Goal: Task Accomplishment & Management: Use online tool/utility

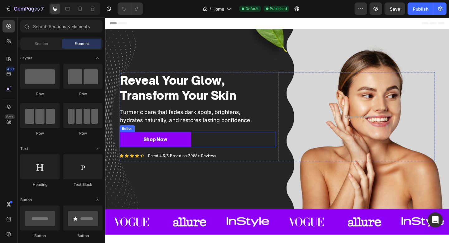
click at [225, 151] on div "Shop Now Button" at bounding box center [206, 150] width 170 height 17
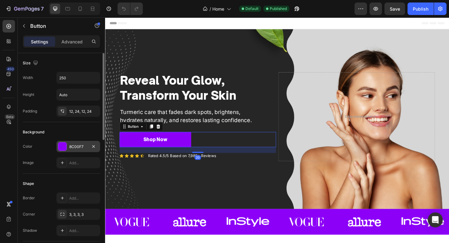
click at [80, 149] on div "8C00F7" at bounding box center [78, 146] width 44 height 11
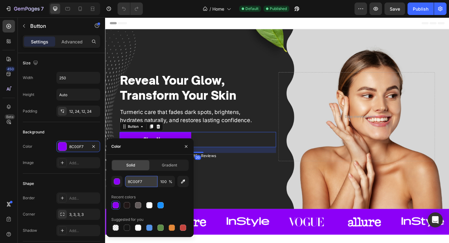
click at [132, 178] on input "8C00F7" at bounding box center [141, 181] width 32 height 11
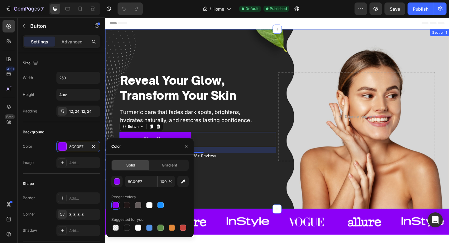
click at [346, 177] on div "Reveal Your Glow, Transform Your Skin Heading Turmeric care that fades dark spo…" at bounding box center [292, 128] width 374 height 102
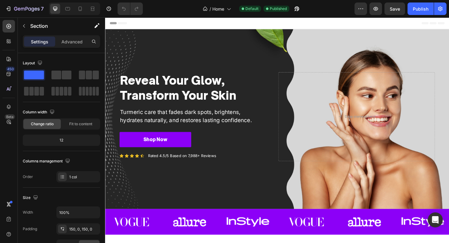
scroll to position [13, 0]
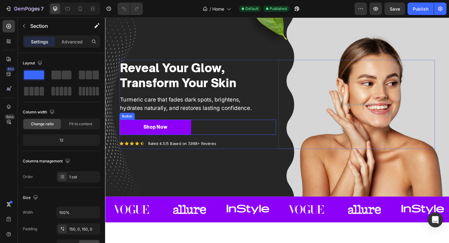
click at [216, 141] on div "Shop Now Button" at bounding box center [206, 137] width 170 height 17
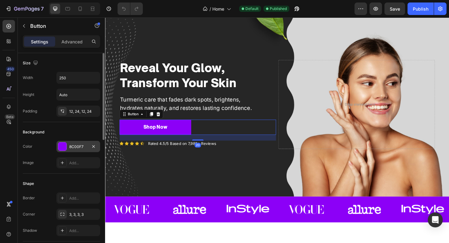
click at [73, 141] on div "8C00F7" at bounding box center [78, 146] width 44 height 11
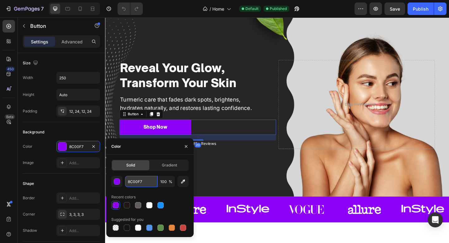
click at [147, 186] on input "8C00F7" at bounding box center [141, 181] width 32 height 11
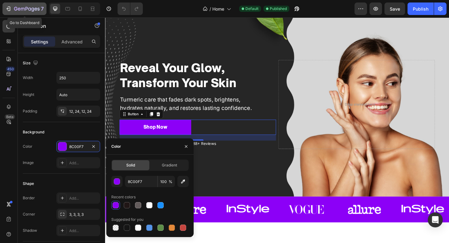
click at [10, 9] on icon "button" at bounding box center [9, 9] width 3 height 4
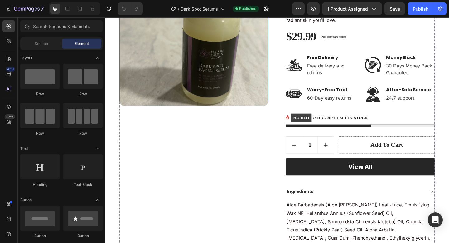
scroll to position [149, 0]
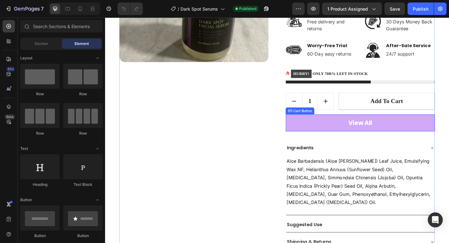
click at [327, 133] on button "View All" at bounding box center [383, 132] width 162 height 19
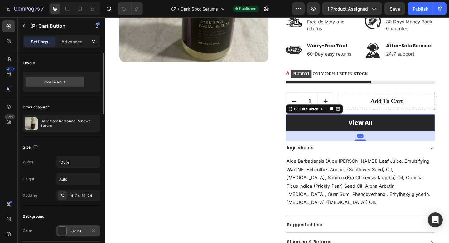
click at [81, 226] on div "262626" at bounding box center [78, 230] width 44 height 11
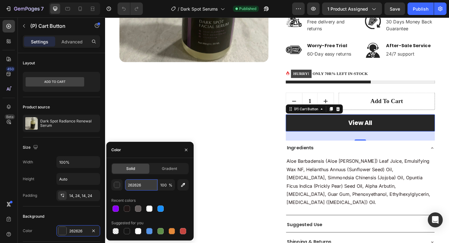
click at [144, 184] on input "262626" at bounding box center [141, 184] width 32 height 11
paste input "8C00F7"
type input "8C00F7"
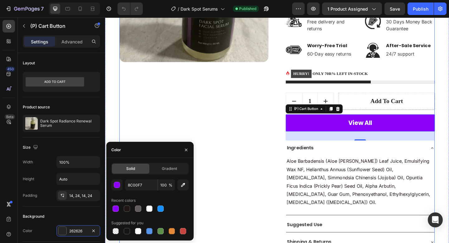
click at [259, 122] on div "Product Images" at bounding box center [202, 93] width 162 height 379
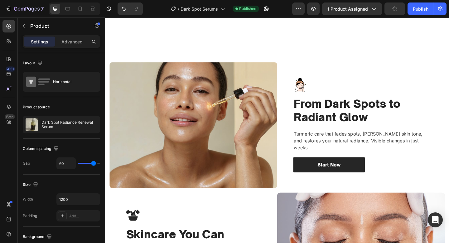
scroll to position [558, 0]
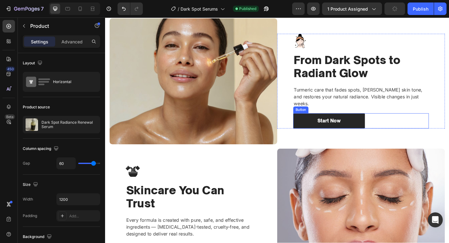
click at [429, 122] on div "Start Now Button" at bounding box center [384, 130] width 148 height 17
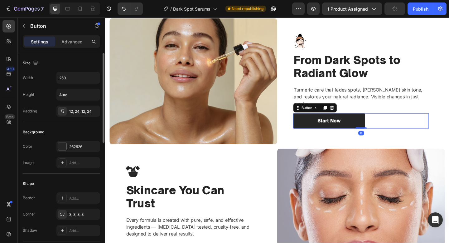
click at [75, 144] on div "262626" at bounding box center [78, 147] width 18 height 6
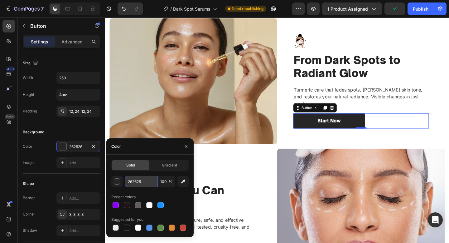
click at [148, 179] on input "262626" at bounding box center [141, 181] width 32 height 11
paste input "8C00F7"
type input "8C00F7"
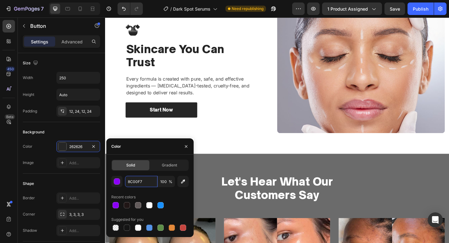
scroll to position [729, 0]
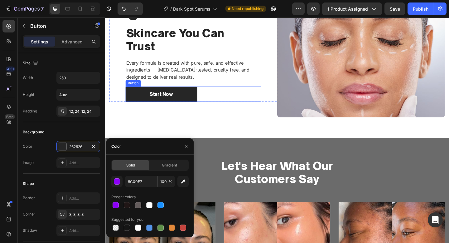
click at [228, 106] on div "Start Now Button" at bounding box center [201, 101] width 148 height 17
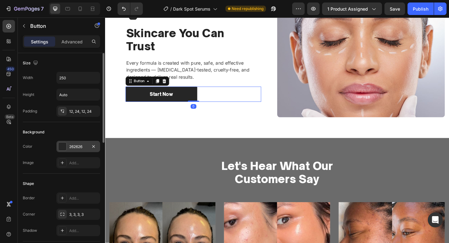
click at [71, 144] on div "262626" at bounding box center [78, 147] width 18 height 6
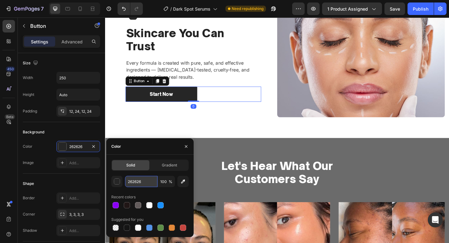
click at [149, 182] on input "262626" at bounding box center [141, 181] width 32 height 11
paste input "8C00F7"
type input "8C00F7"
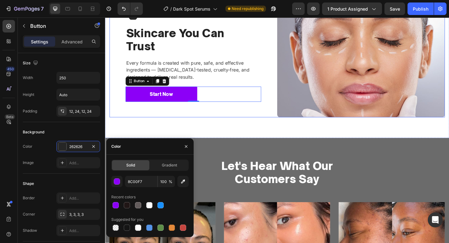
click at [233, 112] on div "Image Skincare You Can Trust Heading Every formula is created with pure, safe, …" at bounding box center [201, 57] width 183 height 137
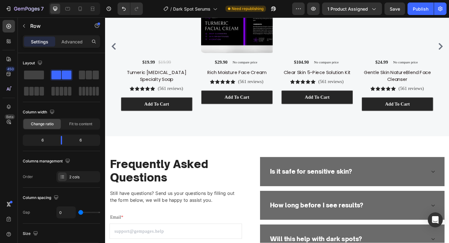
scroll to position [1235, 0]
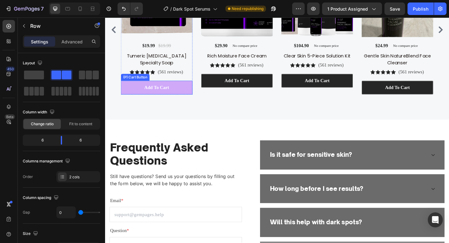
click at [193, 96] on button "Add To cart" at bounding box center [161, 93] width 78 height 15
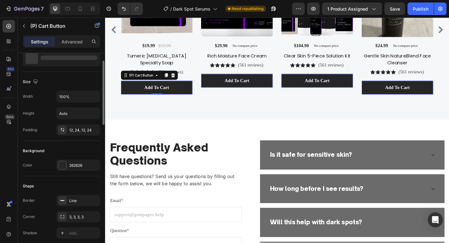
scroll to position [50, 0]
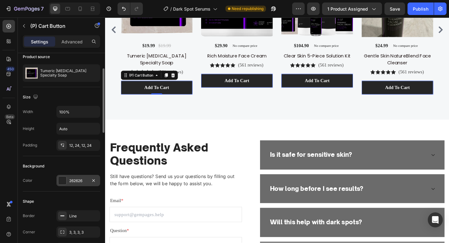
click at [82, 183] on div "262626" at bounding box center [78, 180] width 44 height 11
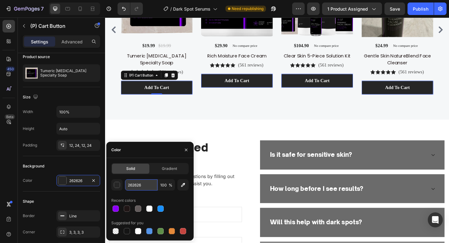
click at [149, 183] on input "262626" at bounding box center [141, 184] width 32 height 11
paste input "8C00F7"
type input "8C00F7"
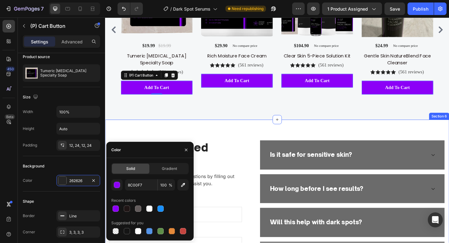
click at [252, 134] on div "Frequently Asked Questions Heading Still have questions? Send us your questions…" at bounding box center [292, 242] width 374 height 226
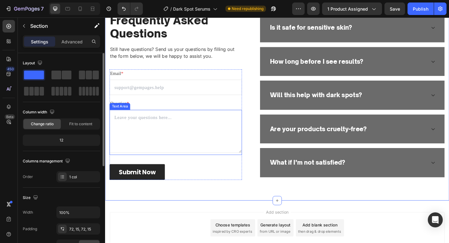
scroll to position [1380, 0]
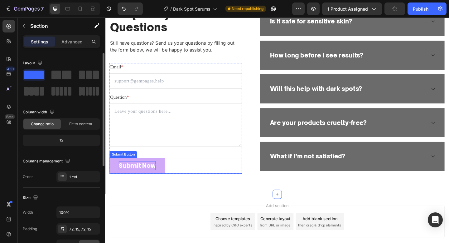
click at [143, 180] on div "Submit Now" at bounding box center [140, 179] width 40 height 10
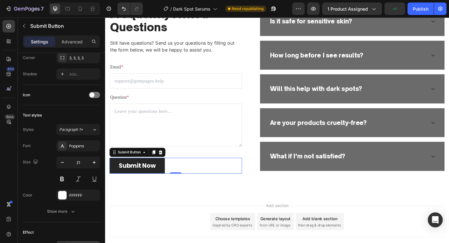
scroll to position [0, 0]
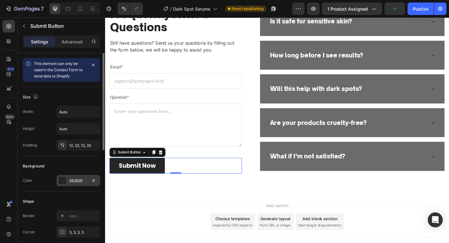
click at [72, 180] on div "262626" at bounding box center [78, 181] width 18 height 6
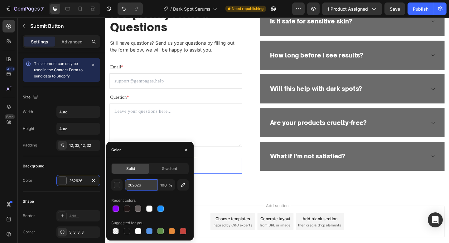
click at [143, 184] on input "262626" at bounding box center [141, 184] width 32 height 11
paste input "8C00F7"
type input "8C00F7"
click at [83, 5] on div at bounding box center [80, 9] width 10 height 10
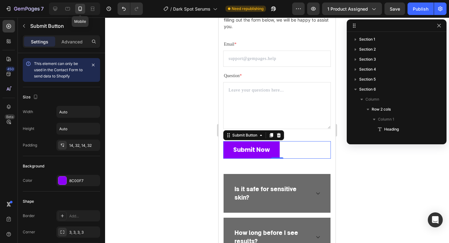
type input "19"
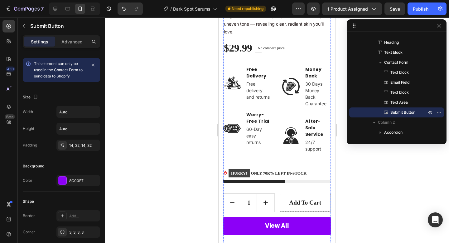
scroll to position [205, 0]
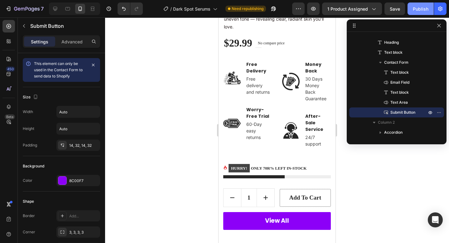
click at [424, 10] on div "Publish" at bounding box center [421, 9] width 16 height 7
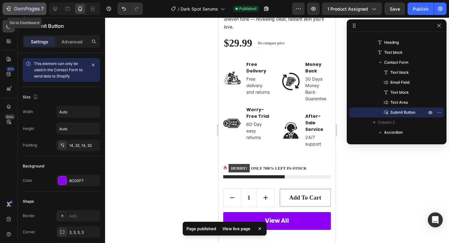
click at [22, 10] on icon "button" at bounding box center [27, 9] width 26 height 5
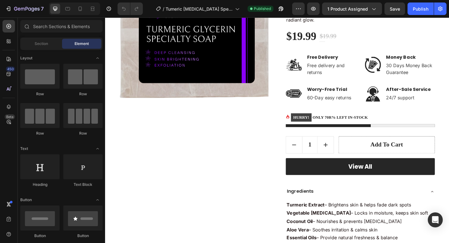
scroll to position [186, 0]
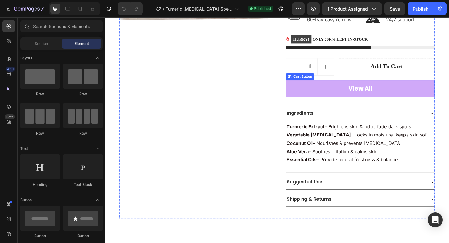
click at [331, 91] on button "View All" at bounding box center [383, 95] width 162 height 19
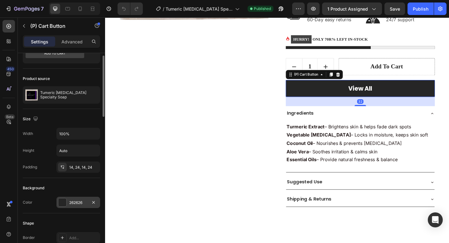
scroll to position [33, 0]
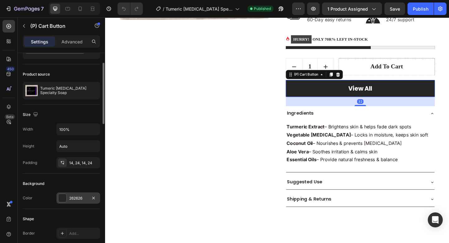
click at [81, 196] on div "262626" at bounding box center [78, 198] width 18 height 6
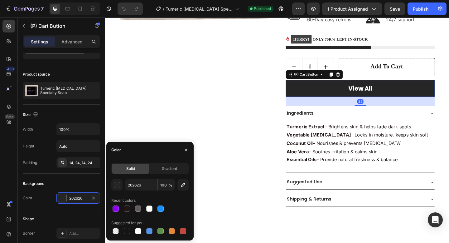
click at [141, 179] on div "Solid Gradient 262626 100 % Recent colors Suggested for you" at bounding box center [149, 199] width 77 height 72
click at [141, 182] on input "262626" at bounding box center [141, 184] width 32 height 11
paste input "8C00F7"
type input "8C00F7"
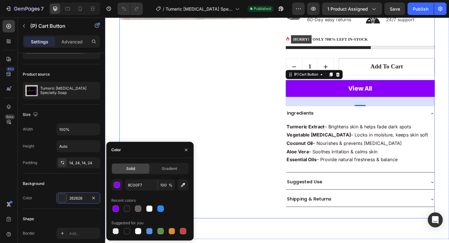
click at [297, 117] on div "Product Images Tumeric Glycerin Specialty Soap (P) Title Icon Icon Icon Icon Ic…" at bounding box center [292, 50] width 343 height 369
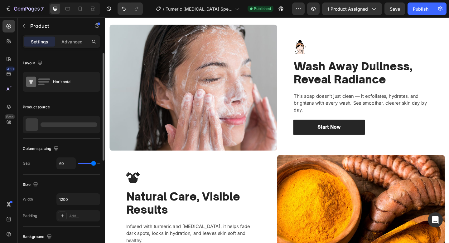
scroll to position [562, 0]
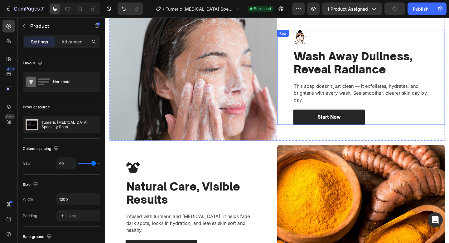
click at [421, 114] on div "Image Wash Away Dullness, Reveal Radiance Heading This soap doesn’t just clean …" at bounding box center [384, 82] width 148 height 103
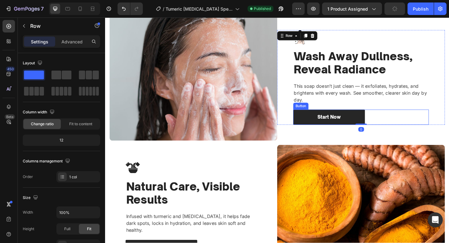
click at [406, 127] on div "Start Now Button" at bounding box center [384, 126] width 148 height 17
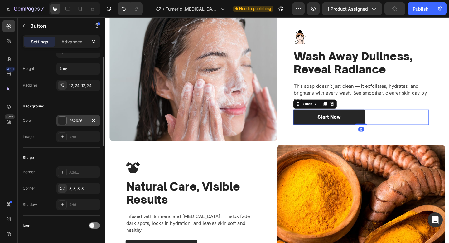
scroll to position [29, 0]
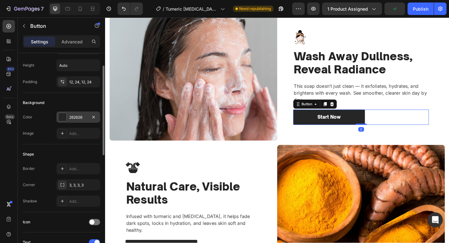
click at [74, 113] on div "262626" at bounding box center [78, 116] width 44 height 11
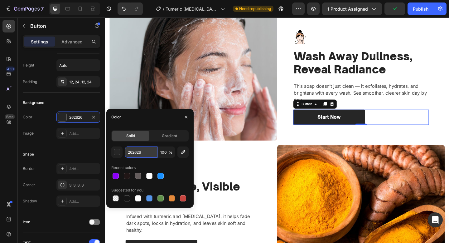
click at [148, 153] on input "262626" at bounding box center [141, 151] width 32 height 11
paste input "8C00F7"
type input "8C00F7"
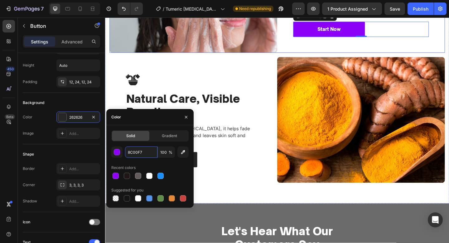
scroll to position [668, 0]
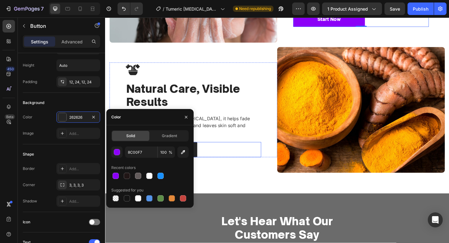
click at [258, 157] on div "Start Now Button" at bounding box center [201, 161] width 148 height 17
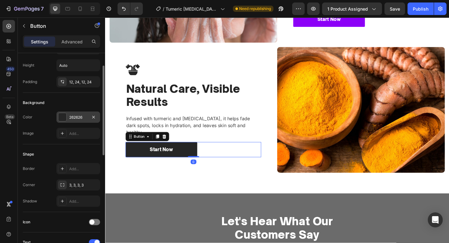
click at [59, 122] on div "262626" at bounding box center [78, 116] width 44 height 11
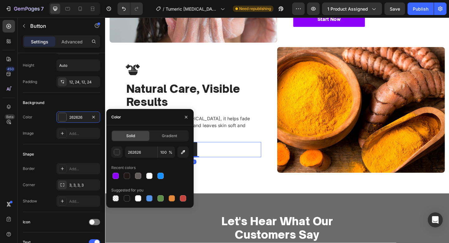
click at [138, 144] on div "Solid Gradient 262626 100 % Recent colors Suggested for you" at bounding box center [149, 166] width 77 height 72
click at [139, 156] on input "262626" at bounding box center [141, 151] width 32 height 11
paste input "8C00F7"
type input "8C00F7"
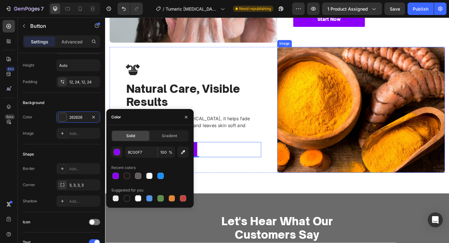
click at [373, 162] on img at bounding box center [383, 118] width 183 height 137
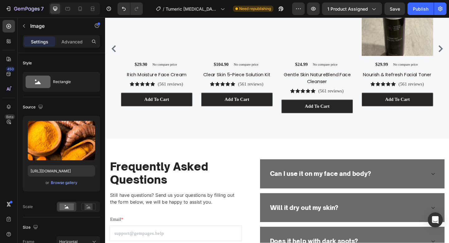
scroll to position [1220, 0]
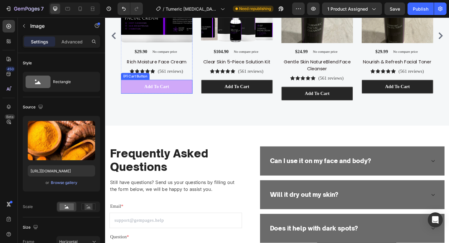
click at [185, 96] on button "Add To cart" at bounding box center [161, 92] width 78 height 15
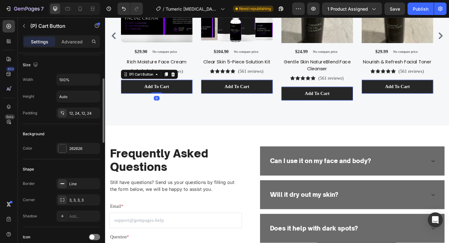
scroll to position [102, 0]
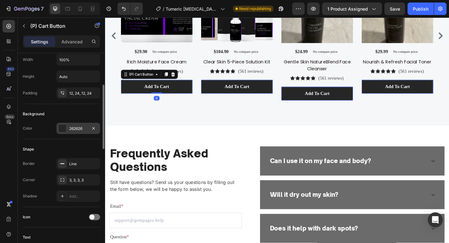
click at [75, 127] on div "262626" at bounding box center [78, 129] width 18 height 6
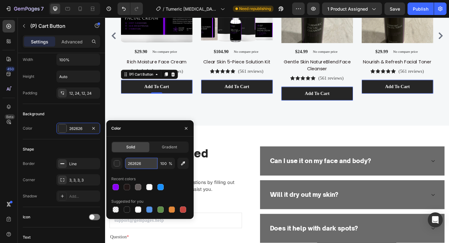
click at [152, 163] on input "262626" at bounding box center [141, 163] width 32 height 11
paste input "8C00F7"
type input "8C00F7"
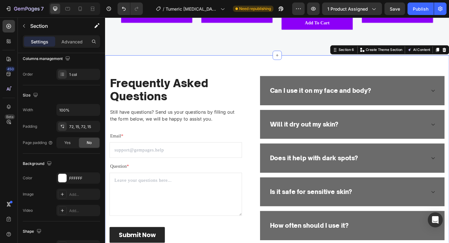
scroll to position [0, 0]
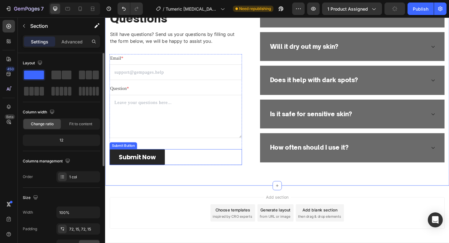
click at [170, 168] on div "Submit Now Submit Button" at bounding box center [182, 169] width 144 height 17
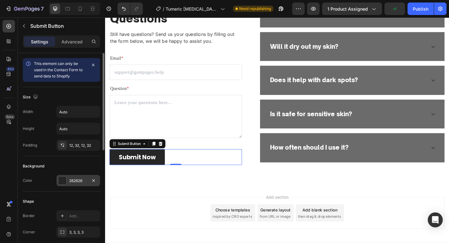
click at [71, 184] on div "262626" at bounding box center [78, 180] width 44 height 11
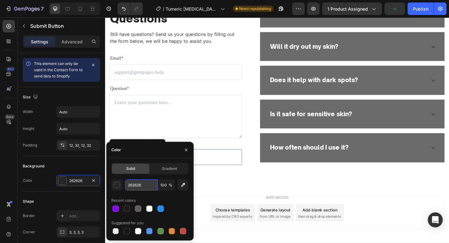
click at [141, 183] on input "262626" at bounding box center [141, 184] width 32 height 11
paste input "8C00F7"
type input "8C00F7"
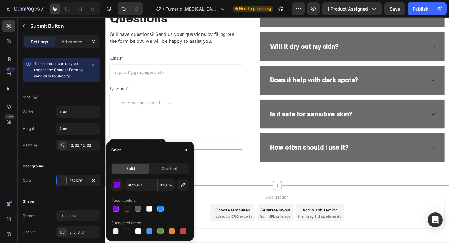
click at [308, 192] on div "Frequently Asked Questions Heading Still have questions? Send us your questions…" at bounding box center [292, 87] width 374 height 226
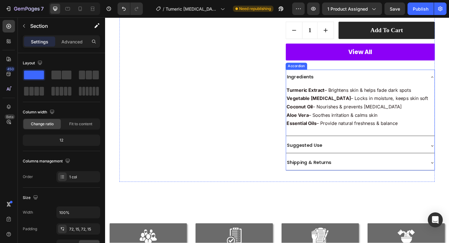
scroll to position [229, 0]
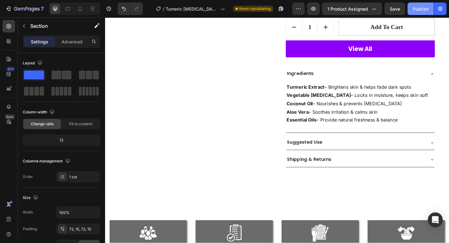
click at [411, 11] on button "Publish" at bounding box center [421, 8] width 26 height 12
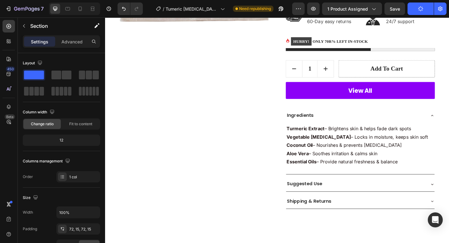
scroll to position [0, 0]
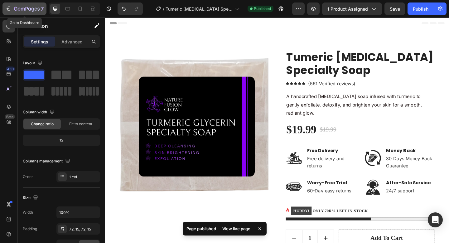
click at [19, 10] on icon "button" at bounding box center [27, 9] width 26 height 5
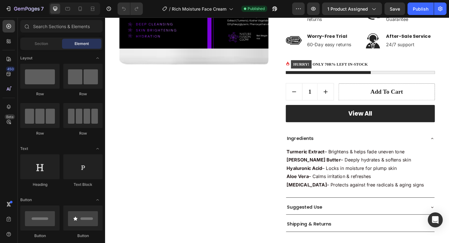
scroll to position [161, 0]
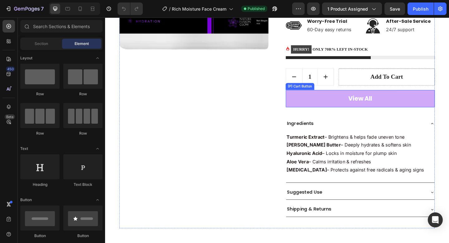
click at [343, 106] on button "View All" at bounding box center [383, 105] width 162 height 19
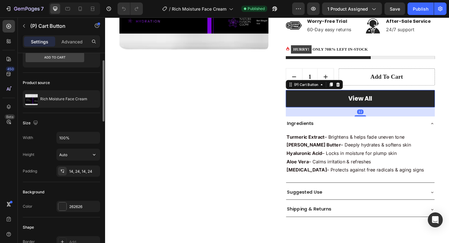
scroll to position [85, 0]
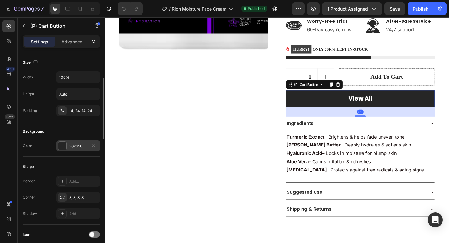
click at [73, 142] on div "262626" at bounding box center [78, 145] width 44 height 11
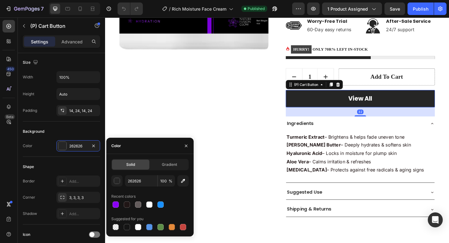
click at [142, 172] on div "Solid Gradient 262626 100 % Recent colors Suggested for you" at bounding box center [149, 195] width 77 height 72
click at [141, 178] on input "262626" at bounding box center [141, 180] width 32 height 11
paste input "8C00F7"
type input "8C00F7"
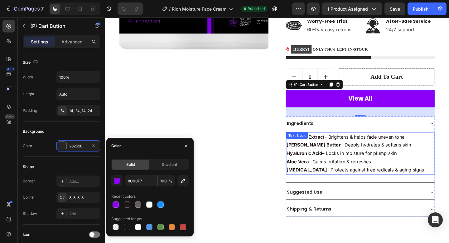
click at [305, 163] on strong "Hyaluronic Acid" at bounding box center [322, 165] width 39 height 6
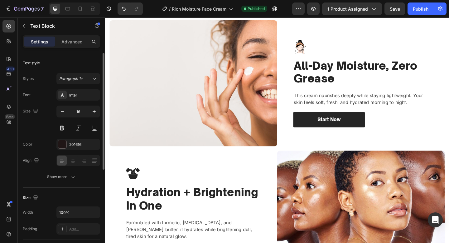
scroll to position [538, 0]
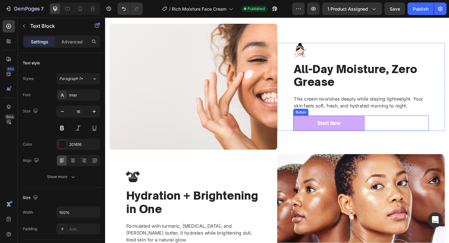
click at [359, 127] on button "Start Now" at bounding box center [349, 132] width 78 height 17
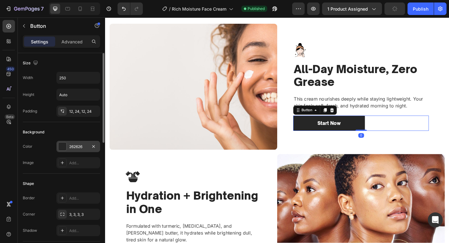
click at [71, 146] on div "262626" at bounding box center [78, 147] width 18 height 6
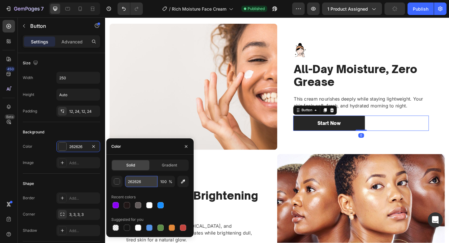
click at [150, 183] on input "262626" at bounding box center [141, 181] width 32 height 11
paste input "8C00F7"
type input "8C00F7"
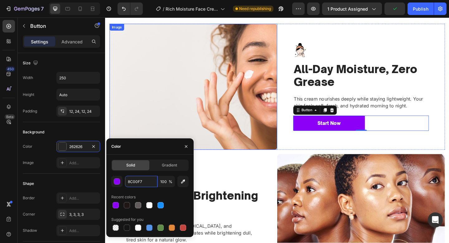
scroll to position [695, 0]
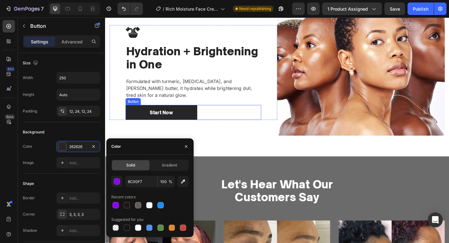
click at [229, 124] on div "Start Now Button" at bounding box center [201, 121] width 148 height 17
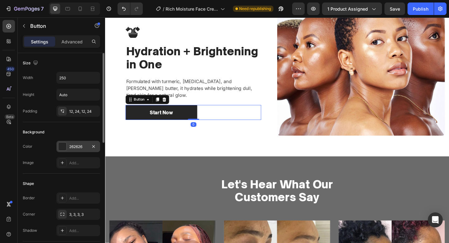
click at [87, 149] on div "262626" at bounding box center [78, 147] width 18 height 6
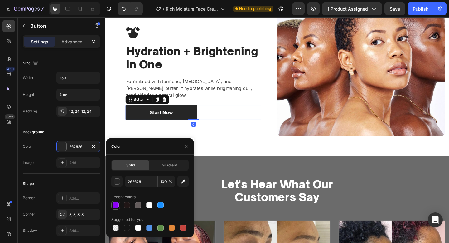
click at [114, 203] on div at bounding box center [116, 205] width 6 height 6
type input "8C00F7"
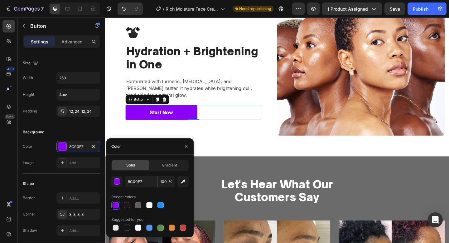
click at [273, 159] on div "Image Image All-Day Moisture, Zero Grease Heading This cream nourishes deeply w…" at bounding box center [292, 7] width 374 height 324
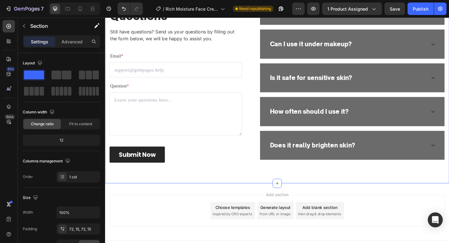
scroll to position [1379, 0]
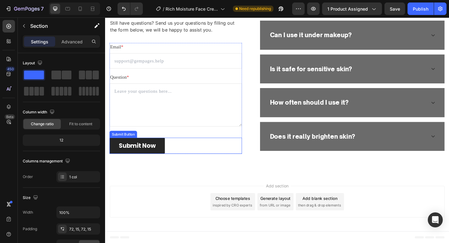
click at [194, 158] on div "Submit Now Submit Button" at bounding box center [182, 156] width 144 height 17
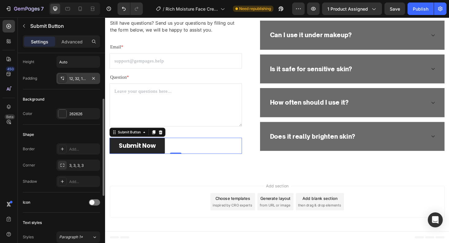
scroll to position [77, 0]
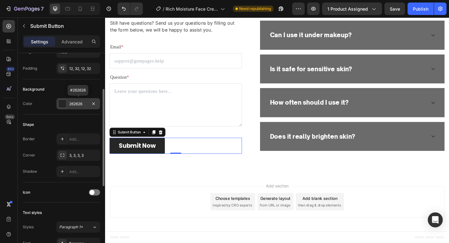
click at [79, 104] on div "262626" at bounding box center [78, 104] width 18 height 6
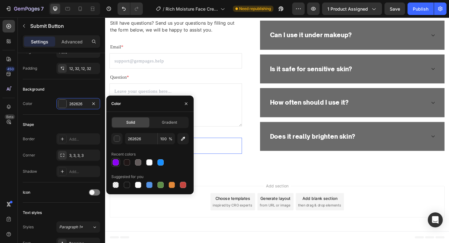
click at [117, 161] on div at bounding box center [116, 162] width 6 height 6
type input "8C00F7"
click at [259, 162] on div "Frequently Asked Questions Heading Still have questions? Send us your questions…" at bounding box center [292, 74] width 365 height 181
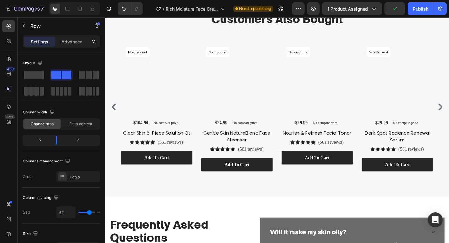
scroll to position [1135, 0]
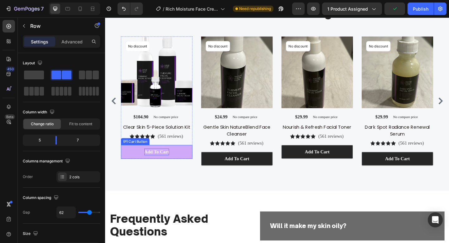
click at [170, 160] on div "Add To cart" at bounding box center [161, 163] width 27 height 7
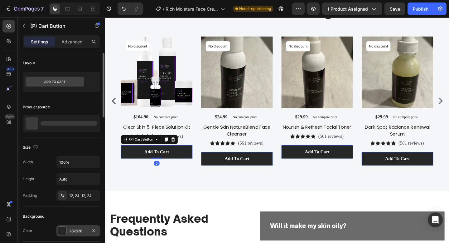
click at [71, 228] on div "262626" at bounding box center [78, 231] width 18 height 6
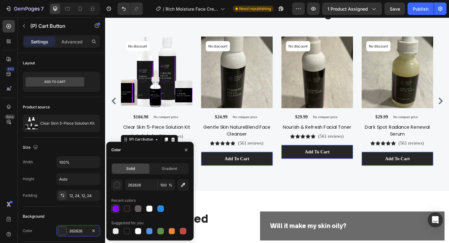
click at [114, 208] on div at bounding box center [116, 208] width 6 height 6
type input "8C00F7"
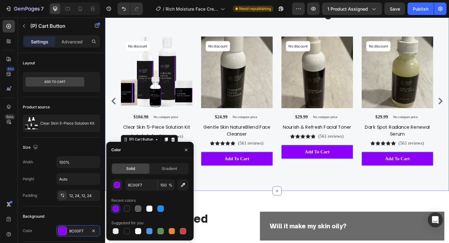
click at [262, 193] on div "Customers Also Bought Heading Row Product Images No discount Not be displayed w…" at bounding box center [292, 94] width 374 height 223
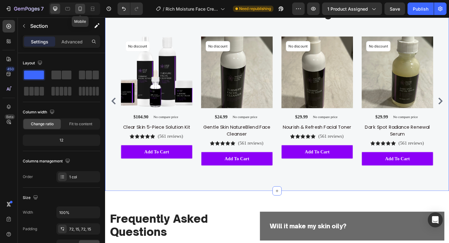
click at [84, 12] on div at bounding box center [80, 9] width 10 height 10
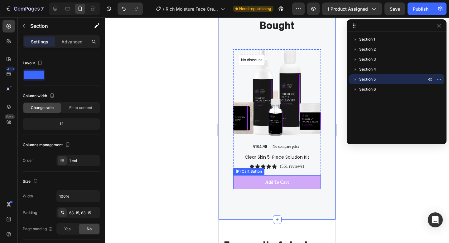
scroll to position [1072, 0]
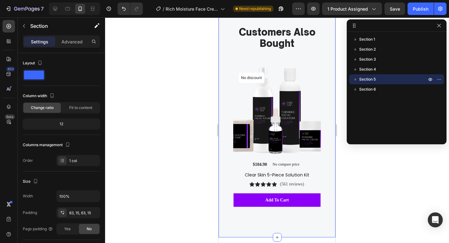
click at [423, 2] on div "7 Version history / Rich Moisture Face Cream Need republishing Preview 1 produc…" at bounding box center [224, 9] width 449 height 18
click at [420, 11] on div "Publish" at bounding box center [421, 9] width 16 height 7
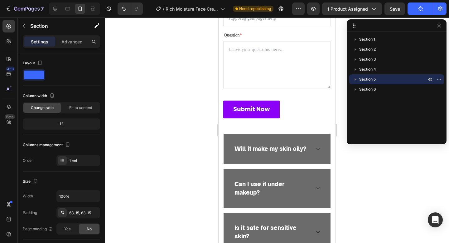
scroll to position [1384, 0]
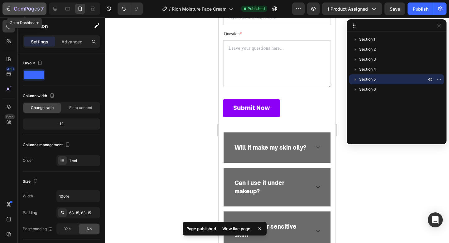
click at [11, 11] on icon "button" at bounding box center [8, 9] width 6 height 6
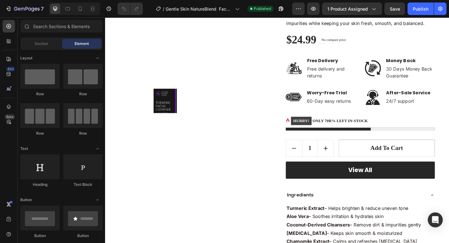
scroll to position [130, 0]
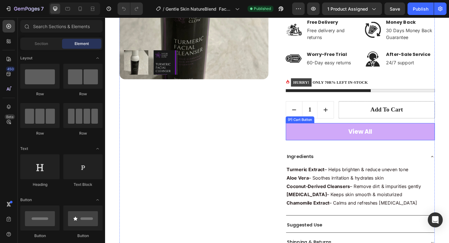
click at [324, 145] on button "View All" at bounding box center [383, 141] width 162 height 19
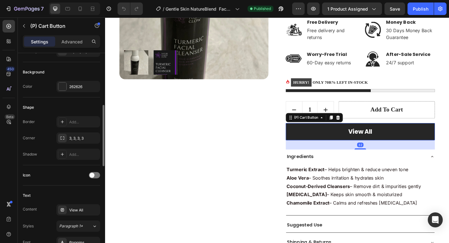
scroll to position [151, 0]
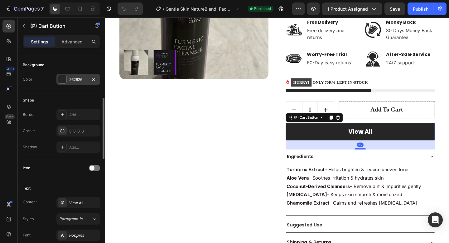
click at [73, 85] on div "262626" at bounding box center [78, 79] width 44 height 11
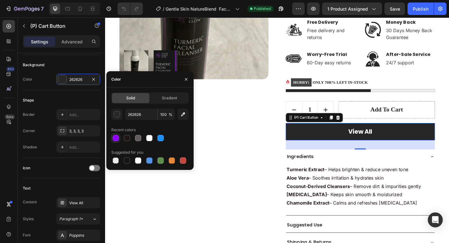
click at [115, 139] on div at bounding box center [116, 138] width 6 height 6
type input "8C00F7"
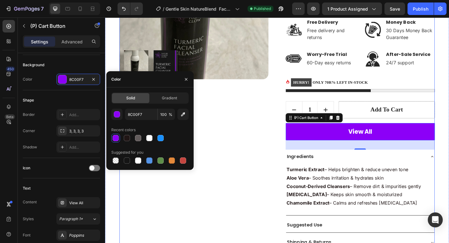
click at [247, 183] on div "Product Images" at bounding box center [202, 102] width 162 height 360
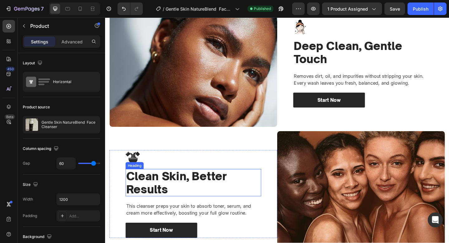
scroll to position [584, 0]
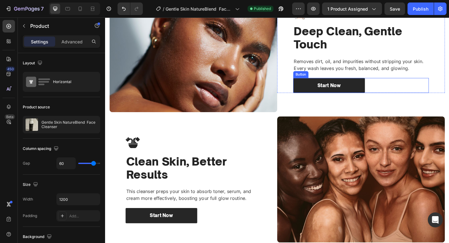
click at [436, 93] on div "Start Now Button" at bounding box center [384, 91] width 148 height 17
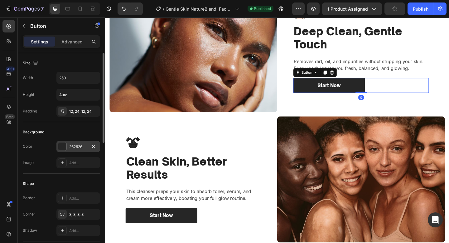
click at [81, 143] on div "262626" at bounding box center [78, 146] width 44 height 11
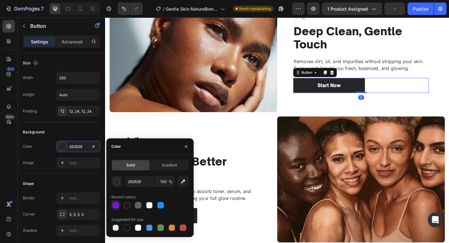
click at [120, 208] on div at bounding box center [115, 205] width 9 height 9
type input "8C00F7"
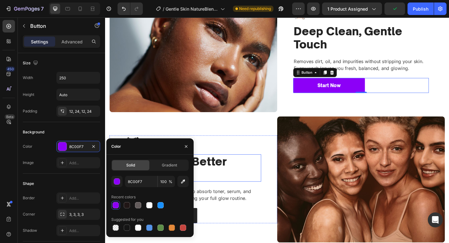
click at [256, 174] on h2 "Clean Skin, Better Results" at bounding box center [201, 181] width 148 height 30
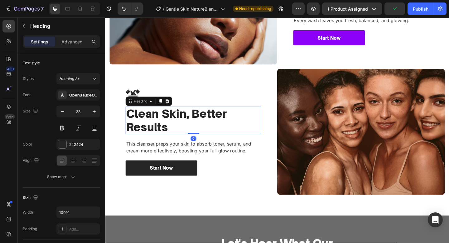
scroll to position [680, 0]
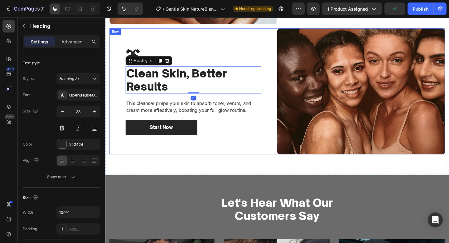
click at [232, 147] on div "Image Clean Skin, Better Results Heading 0 This cleanser preps your skin to abs…" at bounding box center [201, 97] width 183 height 137
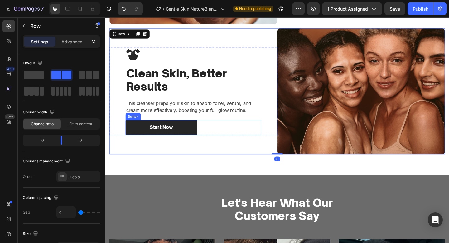
click at [220, 140] on div "Start Now Button" at bounding box center [201, 137] width 148 height 17
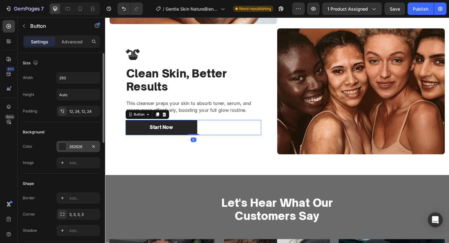
click at [81, 148] on div "262626" at bounding box center [78, 147] width 18 height 6
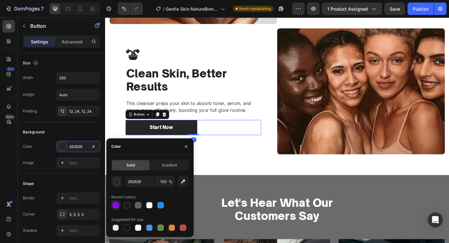
click at [118, 204] on div at bounding box center [116, 205] width 6 height 6
type input "8C00F7"
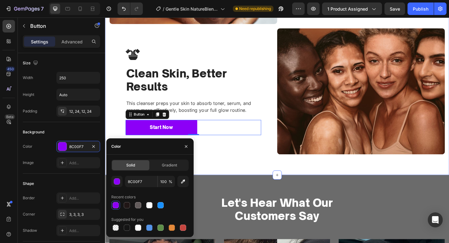
click at [280, 174] on div "Image Image Deep Clean, Gentle Touch Heading Removes dirt, oil, and impurities …" at bounding box center [292, 27] width 374 height 324
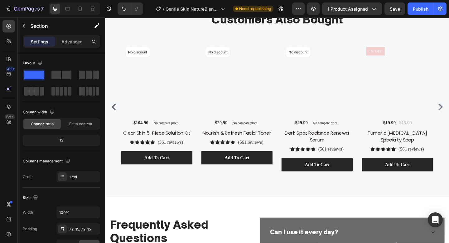
scroll to position [1178, 0]
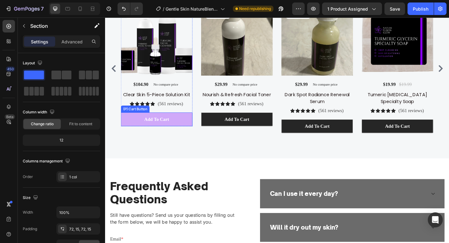
click at [180, 135] on button "Add To cart" at bounding box center [161, 128] width 78 height 15
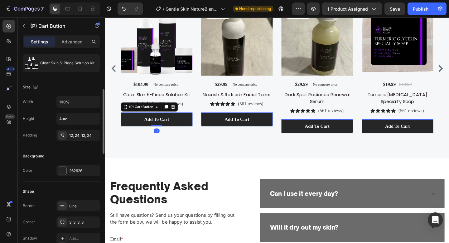
scroll to position [74, 0]
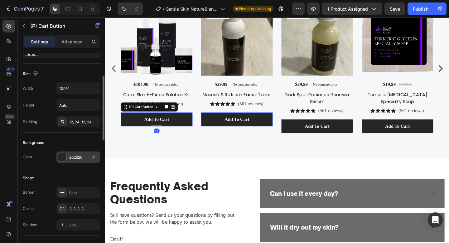
click at [75, 159] on div "262626" at bounding box center [78, 157] width 18 height 6
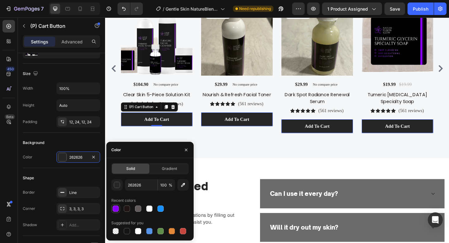
click at [117, 209] on div at bounding box center [116, 208] width 6 height 6
type input "8C00F7"
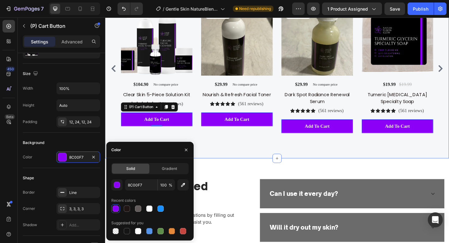
click at [272, 159] on div "Customers Also Bought Heading Row Product Images No discount Not be displayed w…" at bounding box center [292, 59] width 374 height 223
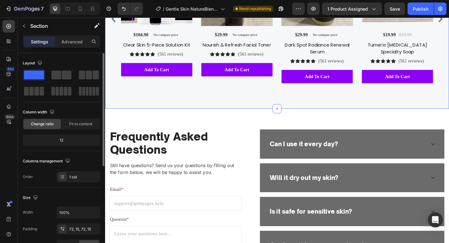
scroll to position [1338, 0]
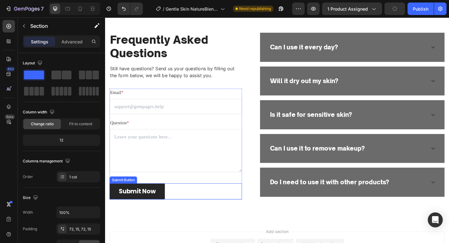
click at [172, 210] on div "Submit Now Submit Button" at bounding box center [182, 206] width 144 height 17
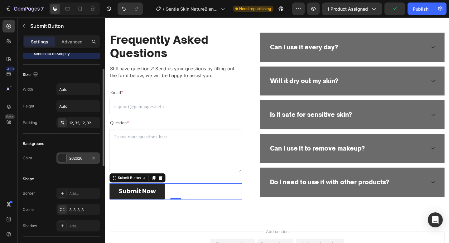
scroll to position [26, 0]
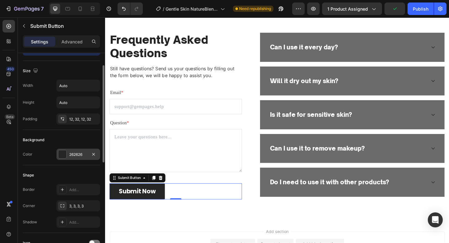
click at [65, 155] on div at bounding box center [62, 154] width 8 height 8
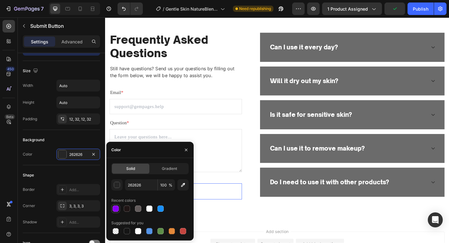
click at [116, 212] on div at bounding box center [115, 208] width 7 height 7
type input "8C00F7"
click at [263, 225] on div "Frequently Asked Questions Heading Still have questions? Send us your questions…" at bounding box center [292, 125] width 374 height 226
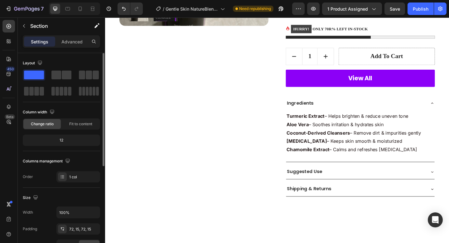
scroll to position [0, 0]
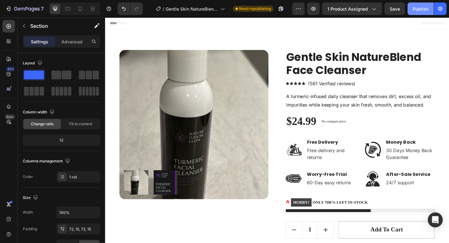
click at [423, 13] on button "Publish" at bounding box center [421, 8] width 26 height 12
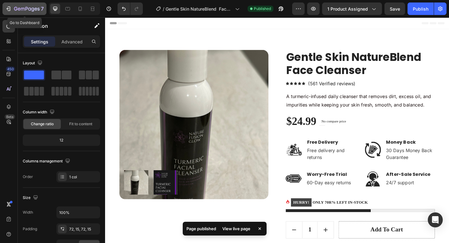
click at [30, 9] on icon "button" at bounding box center [27, 9] width 26 height 5
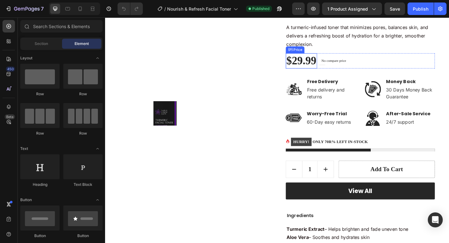
scroll to position [148, 0]
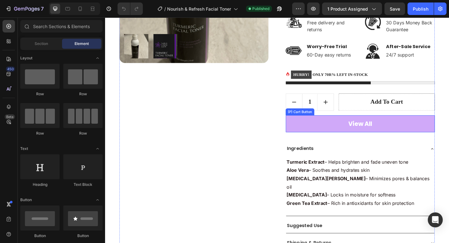
click at [334, 124] on button "View All" at bounding box center [383, 133] width 162 height 19
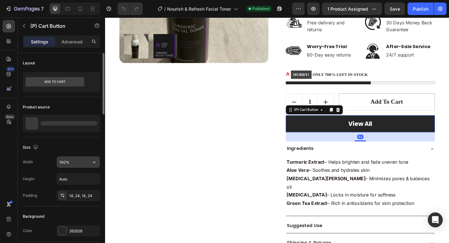
scroll to position [0, 0]
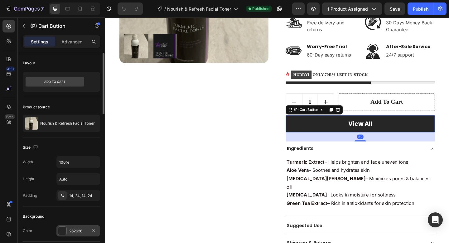
click at [75, 236] on div "262626" at bounding box center [78, 230] width 44 height 11
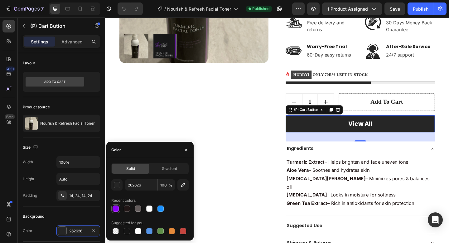
click at [119, 210] on div at bounding box center [116, 208] width 6 height 6
type input "8C00F7"
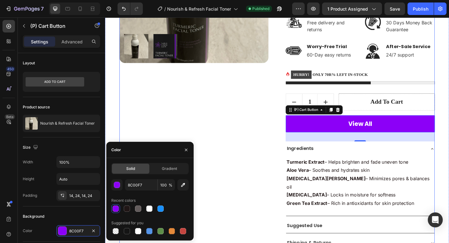
click at [260, 179] on div "Product Images" at bounding box center [202, 94] width 162 height 379
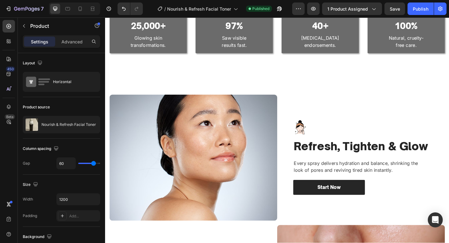
scroll to position [550, 0]
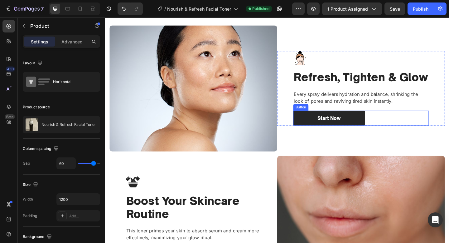
click at [408, 120] on div "Start Now Button" at bounding box center [384, 127] width 148 height 17
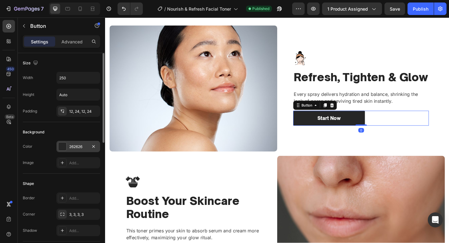
click at [63, 146] on div at bounding box center [62, 146] width 8 height 8
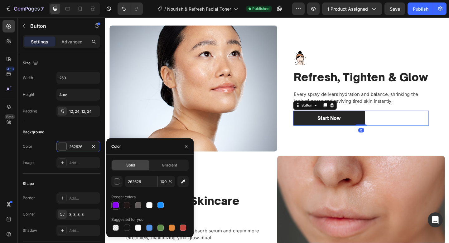
click at [113, 204] on div at bounding box center [116, 205] width 6 height 6
type input "8C00F7"
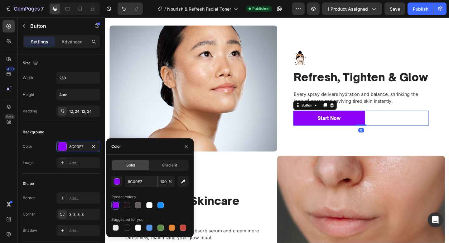
click at [250, 155] on img at bounding box center [201, 94] width 183 height 137
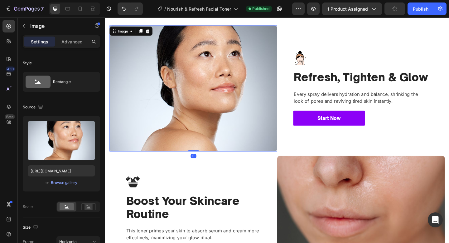
scroll to position [674, 0]
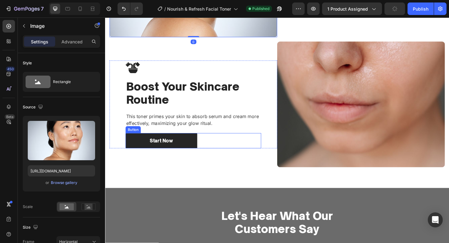
click at [231, 153] on div "Start Now Button" at bounding box center [201, 151] width 148 height 17
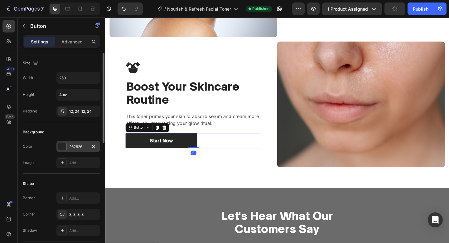
click at [79, 145] on div "262626" at bounding box center [78, 147] width 18 height 6
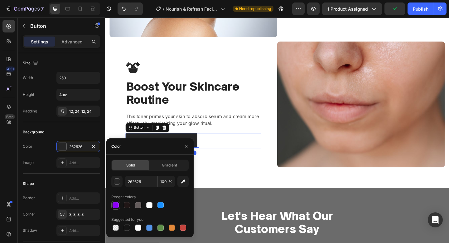
click at [115, 203] on div at bounding box center [116, 205] width 6 height 6
type input "8C00F7"
click at [257, 183] on div "Image Image Refresh, Tighten & Glow Heading Every spray delivers hydration and …" at bounding box center [292, 42] width 374 height 324
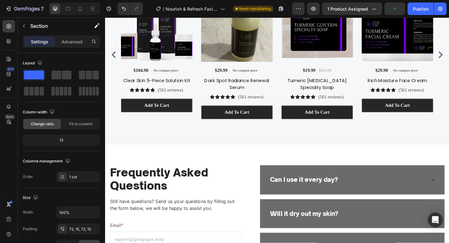
scroll to position [1224, 0]
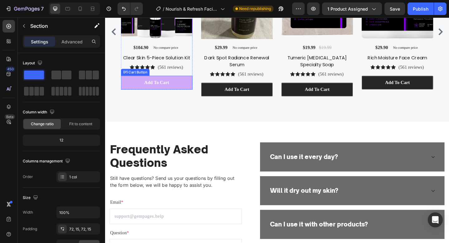
click at [171, 93] on button "Add To cart" at bounding box center [161, 88] width 78 height 15
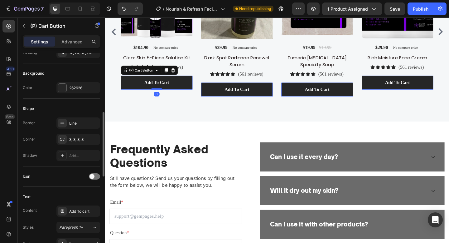
scroll to position [154, 0]
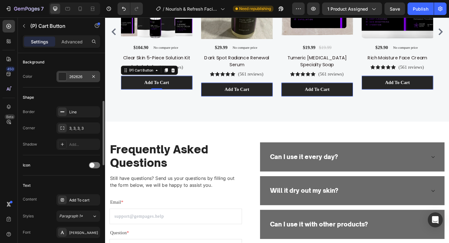
click at [75, 71] on div "262626" at bounding box center [78, 76] width 44 height 11
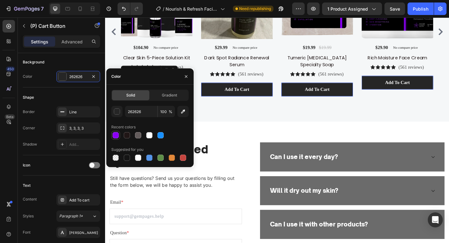
click at [116, 138] on div at bounding box center [116, 135] width 6 height 6
type input "8C00F7"
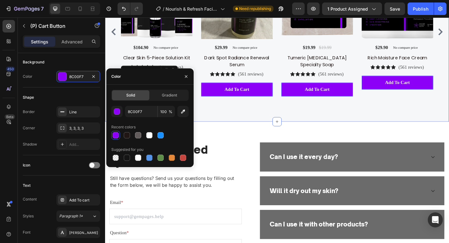
click at [265, 114] on div "Customers Also Bought Heading Row Product Images No discount Not be displayed w…" at bounding box center [292, 19] width 374 height 223
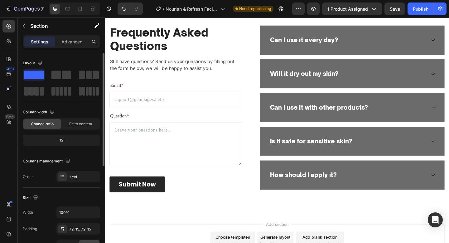
scroll to position [1382, 0]
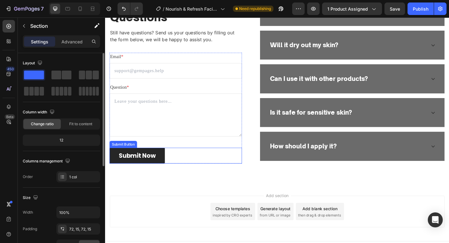
click at [194, 169] on div "Submit Now Submit Button" at bounding box center [182, 167] width 144 height 17
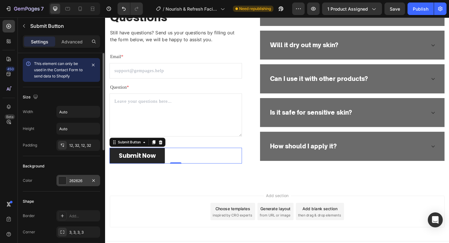
click at [76, 179] on div "262626" at bounding box center [78, 181] width 18 height 6
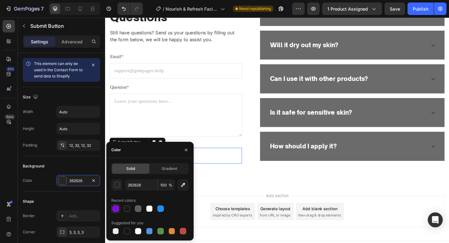
click at [118, 210] on div at bounding box center [116, 208] width 6 height 6
type input "8C00F7"
click at [241, 202] on div "Add section Choose templates inspired by CRO experts Generate layout from URL o…" at bounding box center [292, 230] width 374 height 62
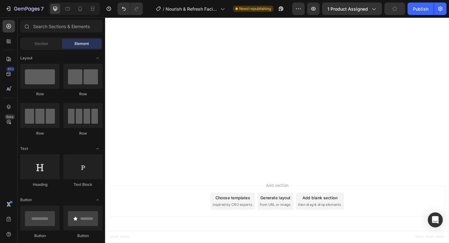
scroll to position [0, 0]
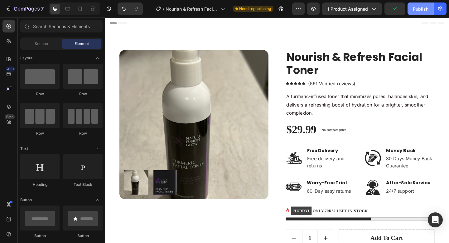
click at [420, 4] on button "Publish" at bounding box center [421, 8] width 26 height 12
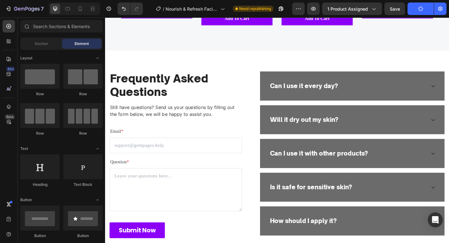
scroll to position [1284, 0]
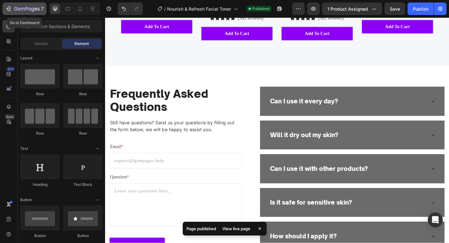
click at [24, 9] on icon "button" at bounding box center [23, 9] width 4 height 3
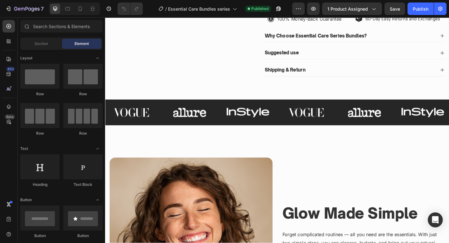
scroll to position [88, 0]
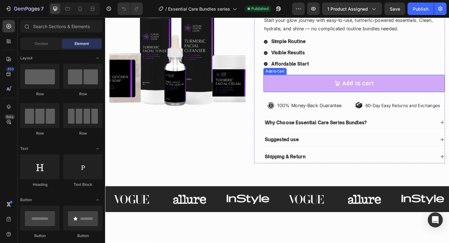
click at [327, 90] on button "Add to cart" at bounding box center [376, 89] width 198 height 19
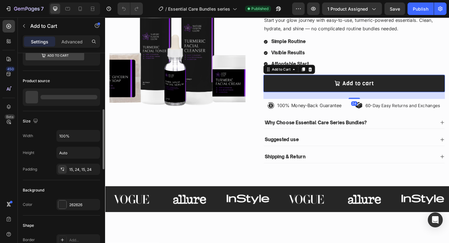
scroll to position [72, 0]
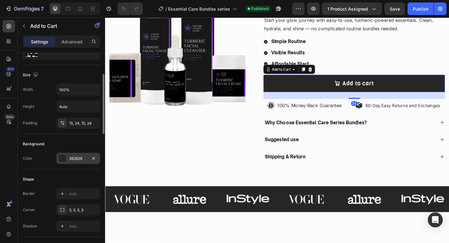
click at [76, 157] on div "262626" at bounding box center [78, 159] width 18 height 6
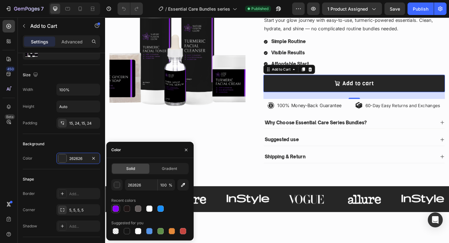
click at [112, 207] on div at bounding box center [115, 208] width 9 height 9
type input "8C00F7"
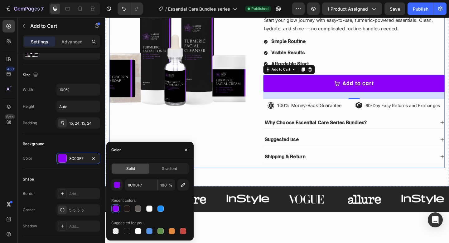
click at [206, 138] on div "Product Images" at bounding box center [184, 74] width 148 height 214
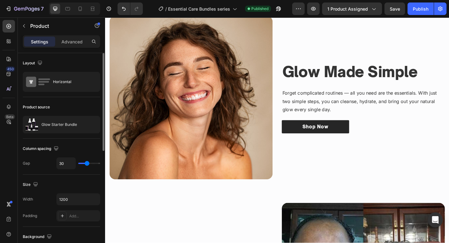
scroll to position [362, 0]
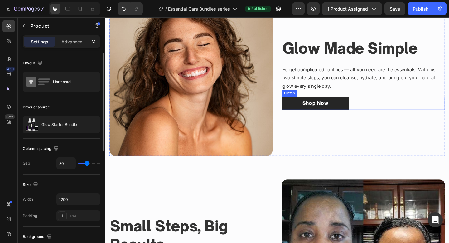
click at [385, 117] on div "Shop Now Button" at bounding box center [386, 111] width 178 height 15
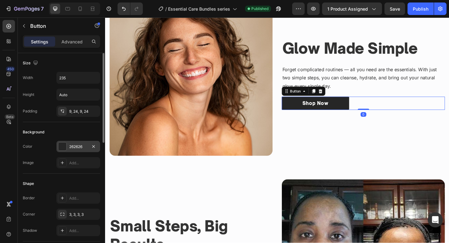
click at [64, 150] on div at bounding box center [62, 146] width 8 height 8
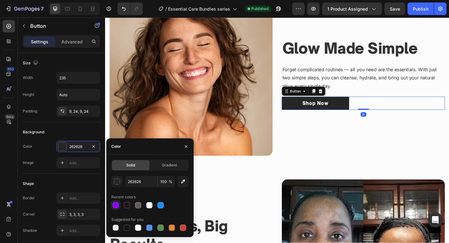
click at [113, 206] on div at bounding box center [116, 205] width 6 height 6
type input "8C00F7"
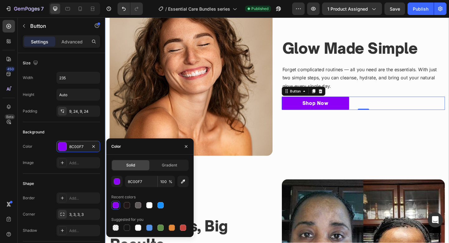
click at [286, 183] on div "Image Glow Made Simple Heading Forget complicated routines — all you need are t…" at bounding box center [292, 175] width 365 height 391
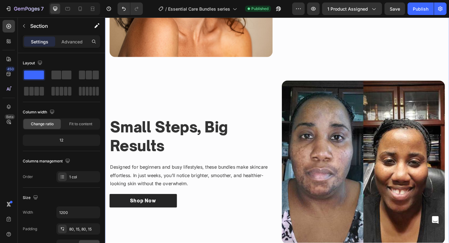
scroll to position [481, 0]
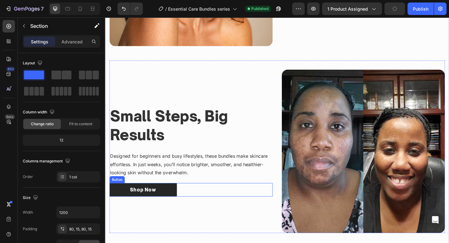
click at [206, 200] on div "Shop Now Button" at bounding box center [199, 205] width 178 height 15
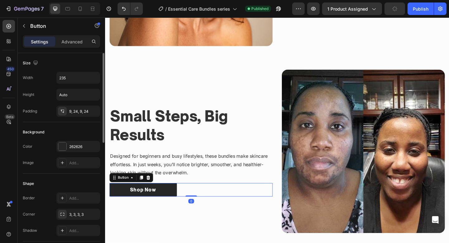
click at [82, 153] on div "Color 262626 Image Add..." at bounding box center [61, 154] width 77 height 27
click at [76, 146] on div "262626" at bounding box center [78, 147] width 18 height 6
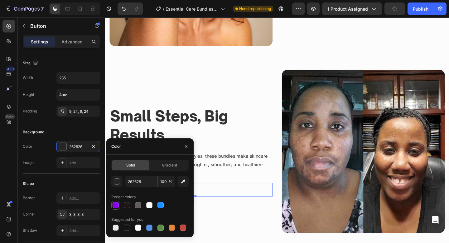
click at [119, 203] on div at bounding box center [115, 204] width 7 height 7
type input "8C00F7"
click at [254, 189] on p "Designed for beginners and busy lifestyles, these bundles make skincare effortl…" at bounding box center [198, 177] width 176 height 27
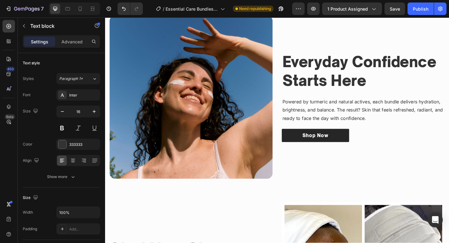
scroll to position [967, 0]
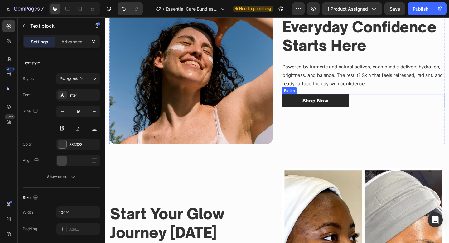
click at [418, 113] on div "Shop Now Button" at bounding box center [386, 108] width 178 height 15
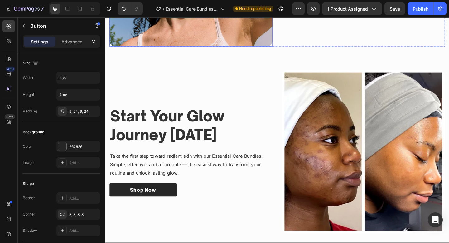
scroll to position [1095, 0]
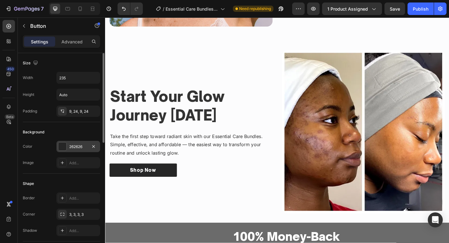
click at [64, 143] on div at bounding box center [62, 146] width 8 height 8
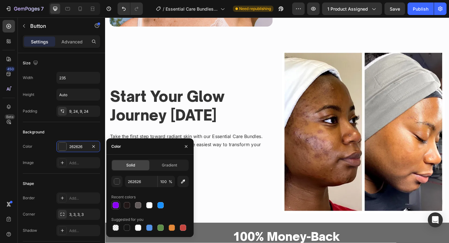
click at [118, 203] on div at bounding box center [116, 205] width 6 height 6
type input "8C00F7"
click at [285, 130] on h3 "Start Your Glow Journey [DATE]" at bounding box center [199, 114] width 178 height 42
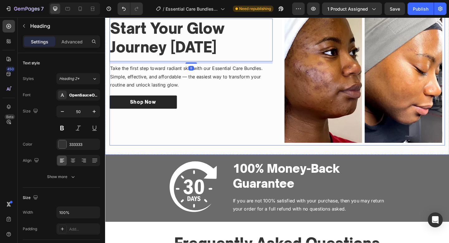
scroll to position [1187, 0]
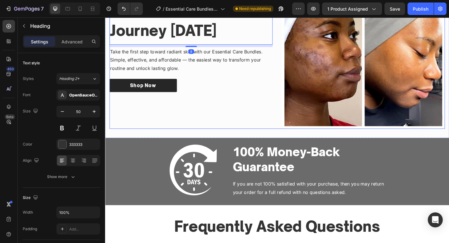
click at [213, 100] on div "Start Your Glow Journey [DATE] Heading 8 Take the first step toward radiant ski…" at bounding box center [199, 50] width 178 height 178
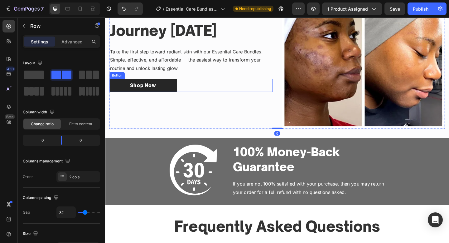
click at [202, 95] on div "Shop Now Button" at bounding box center [199, 91] width 178 height 15
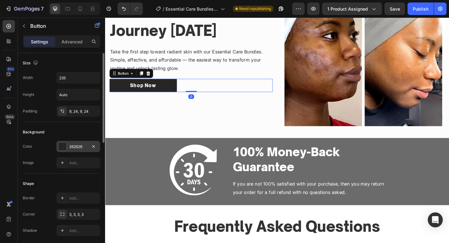
click at [66, 150] on div "262626" at bounding box center [78, 146] width 44 height 11
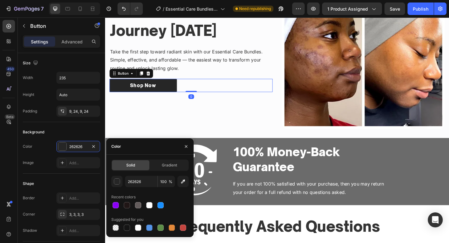
click at [109, 202] on div "Solid Gradient 262626 100 % Recent colors Suggested for you" at bounding box center [149, 195] width 87 height 72
click at [113, 204] on div at bounding box center [116, 205] width 6 height 6
type input "8C00F7"
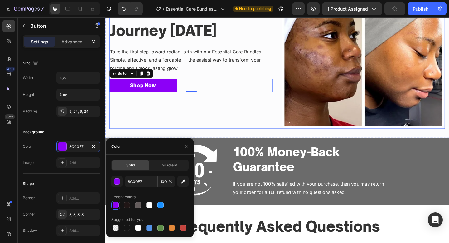
click at [185, 131] on div "Start Your Glow Journey [DATE] Heading Take the first step toward radiant skin …" at bounding box center [199, 50] width 178 height 178
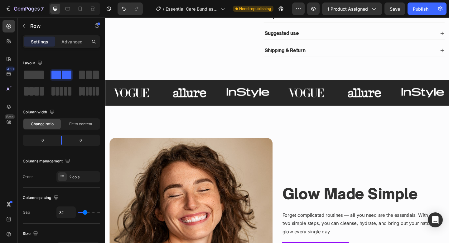
scroll to position [261, 0]
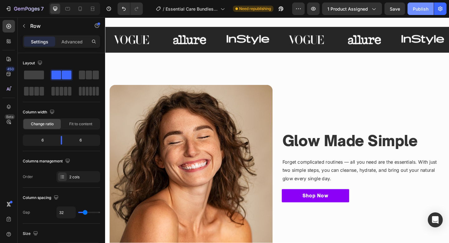
click at [422, 8] on div "Publish" at bounding box center [421, 9] width 16 height 7
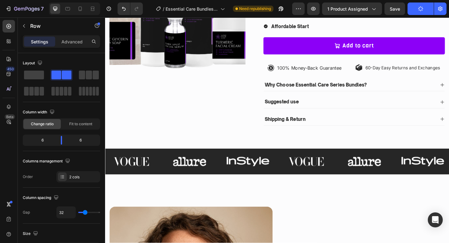
scroll to position [186, 0]
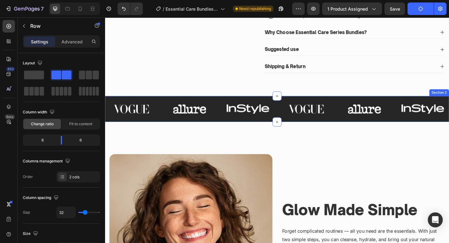
click at [212, 127] on div "Image Image Image Image Image Image Carousel" at bounding box center [292, 119] width 374 height 23
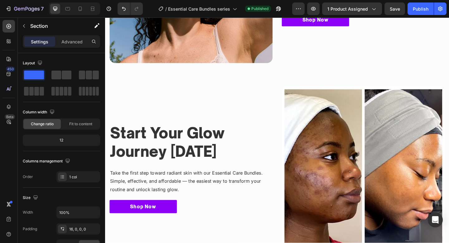
scroll to position [1442, 0]
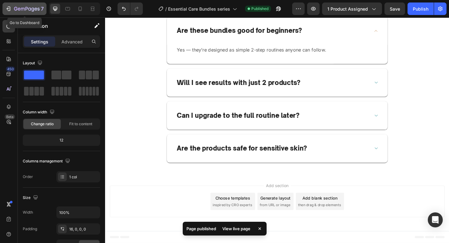
click at [2, 8] on button "7" at bounding box center [24, 8] width 44 height 12
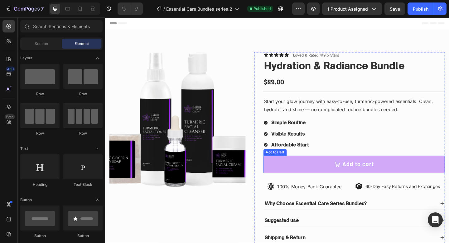
click at [309, 178] on button "Add to cart" at bounding box center [376, 177] width 198 height 19
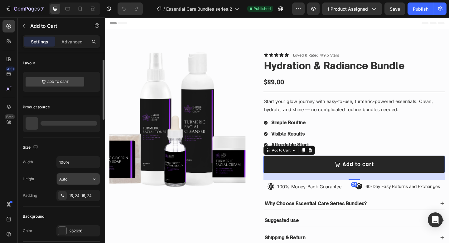
scroll to position [53, 0]
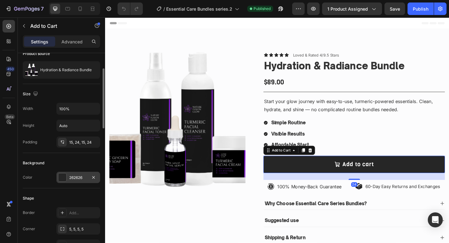
click at [82, 174] on div "262626" at bounding box center [78, 177] width 44 height 11
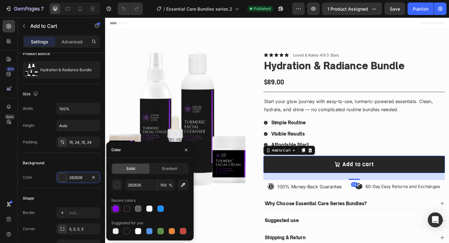
scroll to position [0, 0]
click at [116, 207] on div at bounding box center [116, 208] width 6 height 6
type input "8C00F7"
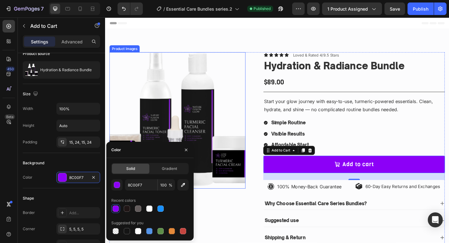
click at [237, 184] on img at bounding box center [184, 129] width 148 height 148
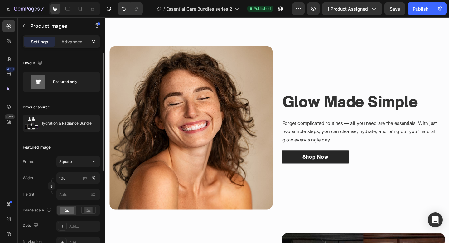
scroll to position [330, 0]
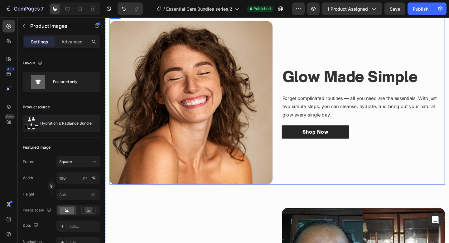
click at [402, 150] on div "Glow Made Simple Heading Forget complicated routines — all you need are the ess…" at bounding box center [386, 111] width 178 height 178
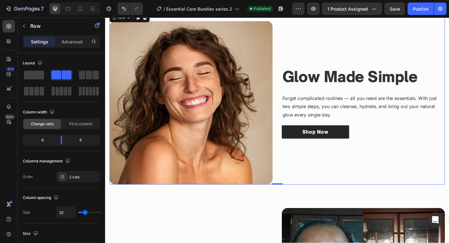
click at [386, 130] on div "Glow Made Simple Heading Forget complicated routines — all you need are the ess…" at bounding box center [386, 111] width 178 height 178
click at [383, 140] on div "Shop Now Button" at bounding box center [386, 142] width 178 height 15
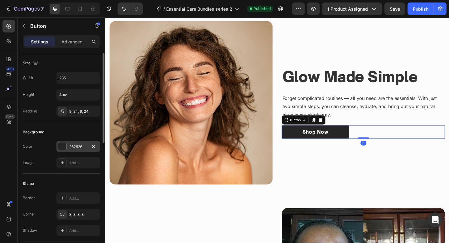
click at [59, 142] on div at bounding box center [62, 146] width 8 height 8
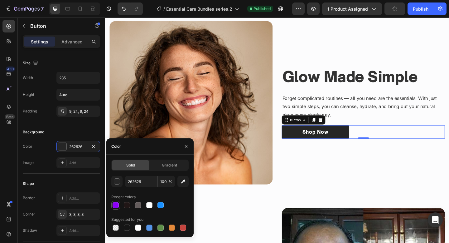
click at [114, 204] on div at bounding box center [116, 205] width 6 height 6
type input "8C00F7"
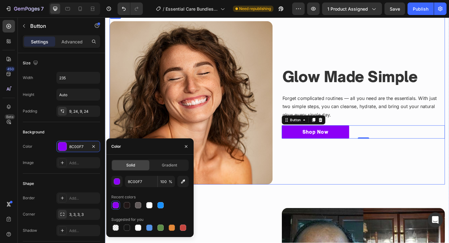
click at [308, 156] on div "Glow Made Simple Heading Forget complicated routines — all you need are the ess…" at bounding box center [386, 111] width 178 height 178
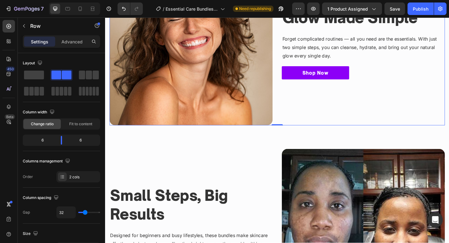
scroll to position [527, 0]
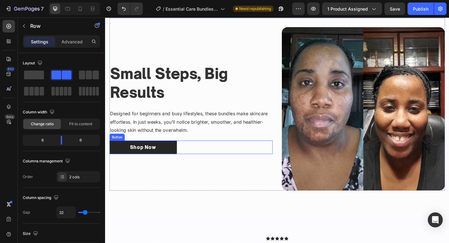
click at [223, 156] on div "Shop Now Button" at bounding box center [199, 158] width 178 height 15
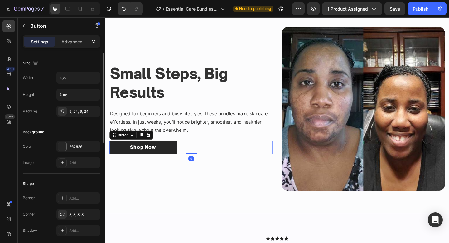
click at [65, 155] on div "Color 262626 Image Add..." at bounding box center [61, 154] width 77 height 27
click at [66, 152] on div "Color 262626 Image Add..." at bounding box center [61, 154] width 77 height 27
click at [66, 149] on div "262626" at bounding box center [78, 146] width 44 height 11
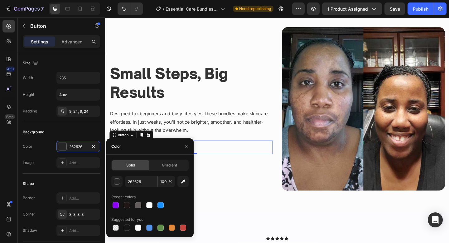
click at [119, 200] on div "Recent colors" at bounding box center [149, 197] width 77 height 10
click at [117, 208] on div at bounding box center [116, 205] width 6 height 6
type input "8C00F7"
click at [238, 221] on div "Image Glow Made Simple Heading Forget complicated routines — all you need are t…" at bounding box center [292, 10] width 374 height 441
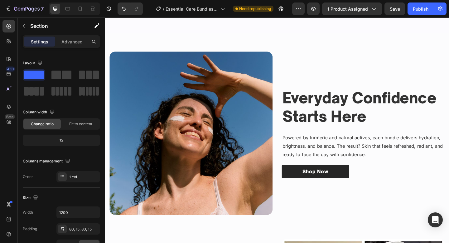
scroll to position [966, 0]
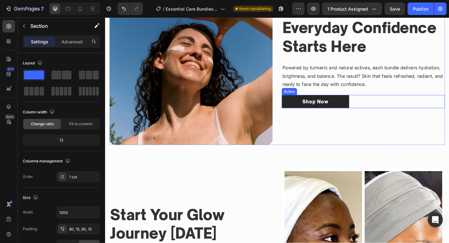
click at [397, 111] on div "Shop Now Button" at bounding box center [386, 109] width 178 height 15
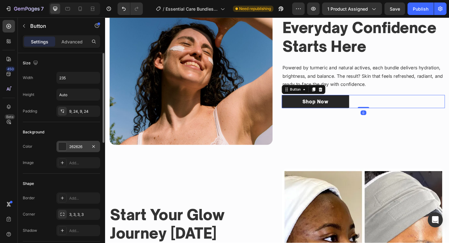
click at [66, 142] on div at bounding box center [62, 146] width 9 height 9
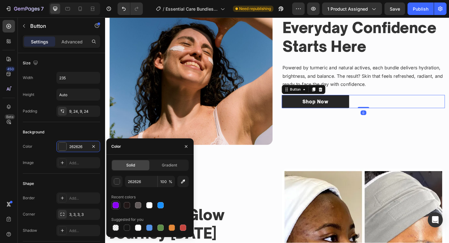
click at [113, 207] on div at bounding box center [116, 205] width 6 height 6
type input "8C00F7"
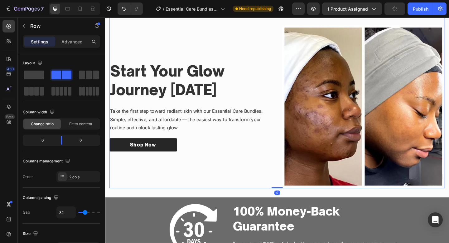
scroll to position [1145, 0]
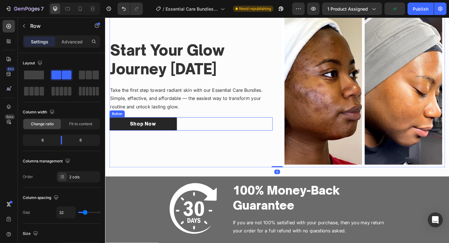
click at [207, 132] on div "Shop Now Button" at bounding box center [199, 133] width 178 height 15
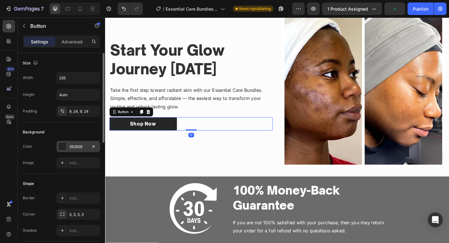
click at [65, 144] on div at bounding box center [62, 146] width 8 height 8
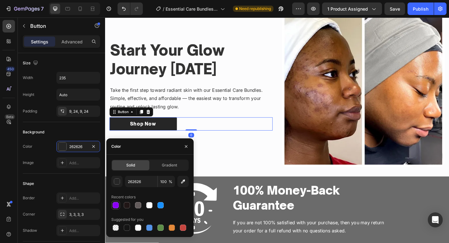
click at [118, 202] on div at bounding box center [116, 205] width 6 height 6
type input "8C00F7"
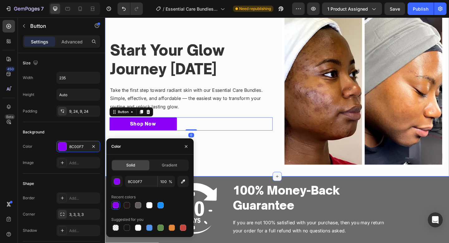
click at [291, 186] on div at bounding box center [292, 190] width 10 height 10
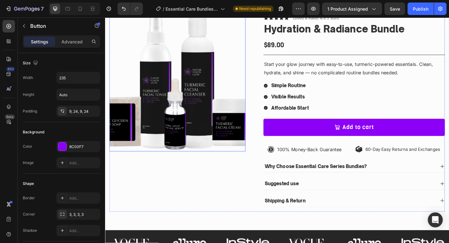
scroll to position [52, 0]
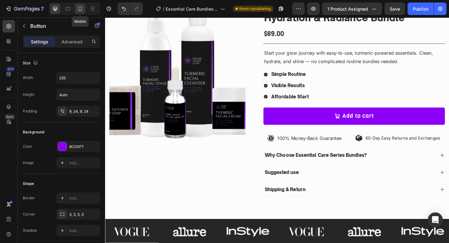
click at [82, 9] on icon at bounding box center [80, 9] width 3 height 4
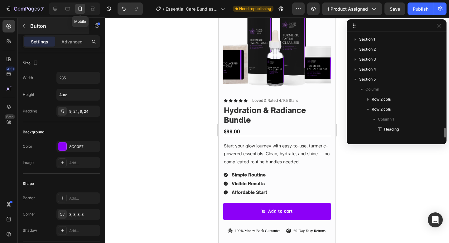
scroll to position [57, 0]
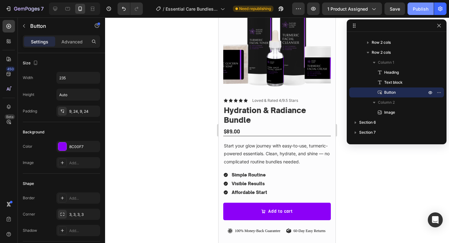
click at [426, 6] on div "Publish" at bounding box center [421, 9] width 16 height 7
click at [55, 11] on icon at bounding box center [55, 9] width 4 height 4
type input "16"
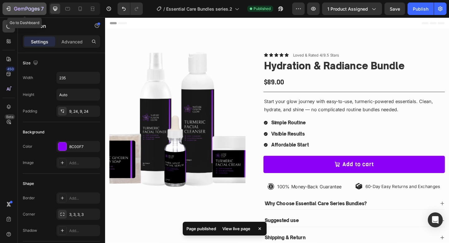
click at [24, 8] on icon "button" at bounding box center [23, 9] width 4 height 3
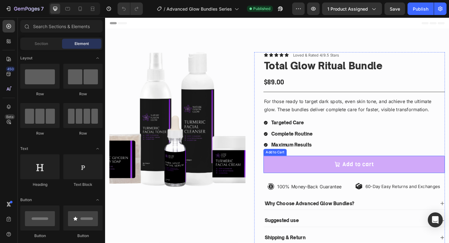
click at [300, 173] on button "Add to cart" at bounding box center [376, 177] width 198 height 19
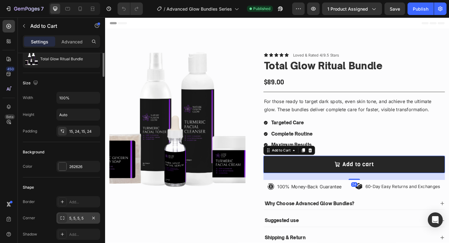
scroll to position [85, 0]
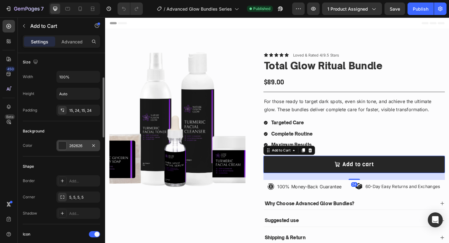
click at [81, 141] on div "262626" at bounding box center [78, 145] width 44 height 11
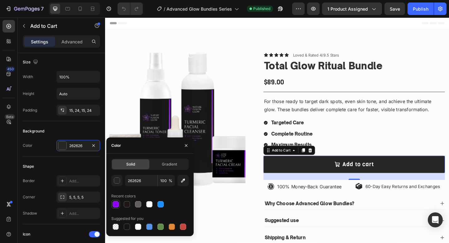
click at [118, 203] on div at bounding box center [116, 204] width 6 height 6
type input "8C00F7"
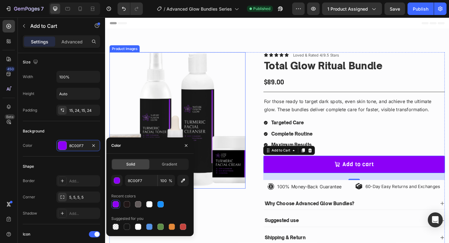
click at [249, 192] on img at bounding box center [184, 129] width 148 height 148
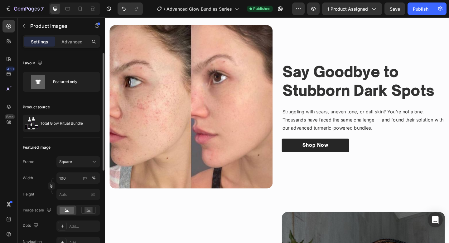
scroll to position [342, 0]
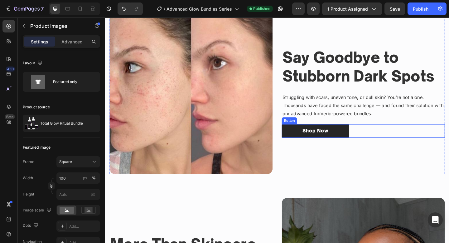
click at [409, 148] on div "Shop Now Button" at bounding box center [386, 141] width 178 height 15
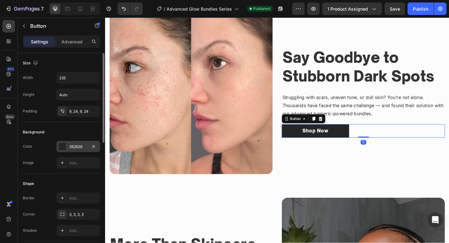
click at [63, 149] on div at bounding box center [62, 146] width 8 height 8
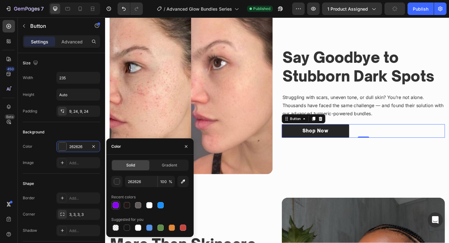
click at [111, 206] on div at bounding box center [115, 205] width 9 height 9
type input "8C00F7"
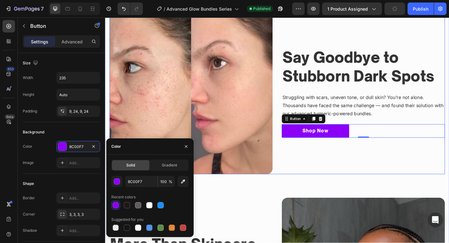
click at [354, 165] on div "Say Goodbye to Stubborn Dark Spots Heading Struggling with scars, uneven tone, …" at bounding box center [386, 99] width 178 height 178
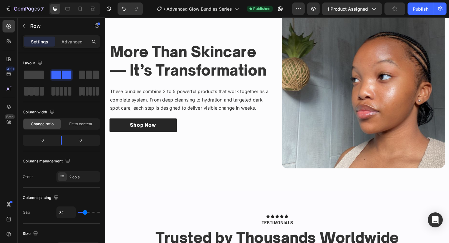
scroll to position [569, 0]
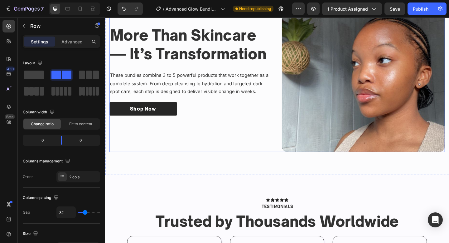
click at [241, 125] on div "More Than Skincare — It’s Transformation Heading These bundles combine 3 to 5 p…" at bounding box center [199, 75] width 178 height 178
click at [212, 116] on div "Shop Now Button" at bounding box center [199, 117] width 178 height 15
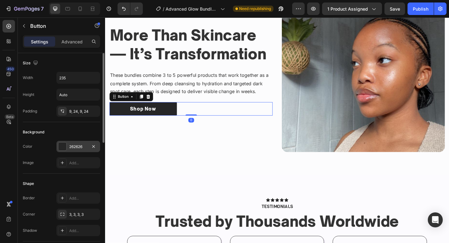
click at [79, 142] on div "262626" at bounding box center [78, 146] width 44 height 11
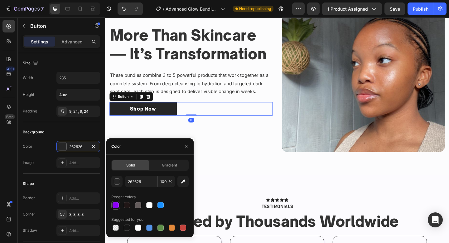
click at [115, 204] on div at bounding box center [116, 205] width 6 height 6
type input "8C00F7"
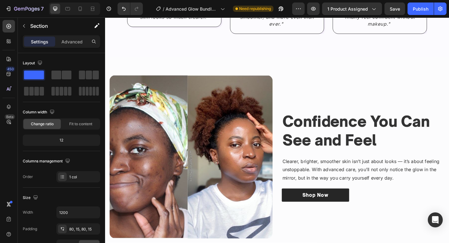
scroll to position [911, 0]
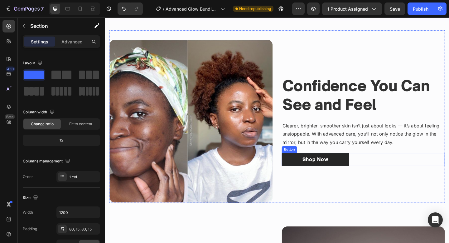
click at [413, 171] on div "Shop Now Button" at bounding box center [386, 172] width 178 height 15
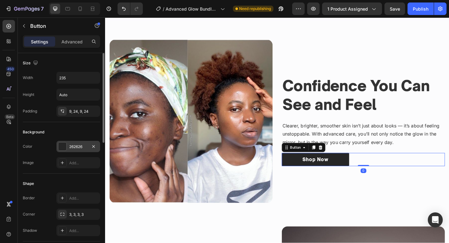
click at [74, 147] on div "262626" at bounding box center [78, 147] width 18 height 6
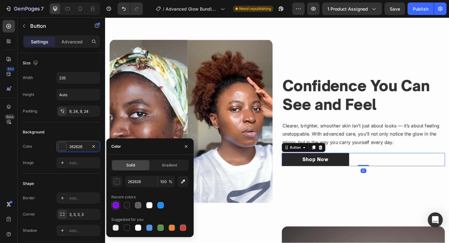
click at [113, 203] on div at bounding box center [116, 205] width 6 height 6
type input "8C00F7"
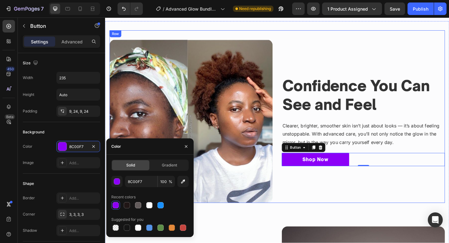
click at [292, 204] on div "Image Confidence You Can See and Feel Heading Clearer, brighter, smoother skin …" at bounding box center [292, 126] width 365 height 188
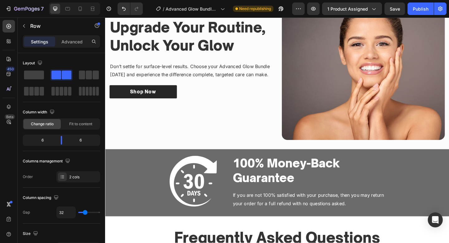
scroll to position [1188, 0]
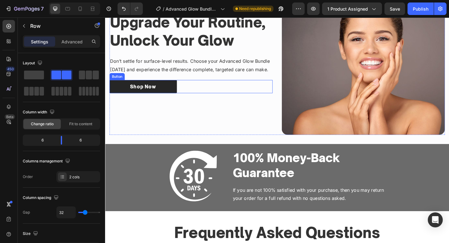
click at [216, 95] on div "Shop Now Button" at bounding box center [199, 93] width 178 height 15
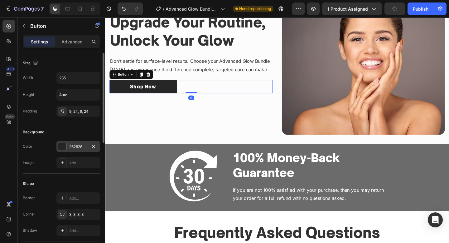
click at [73, 147] on div "262626" at bounding box center [78, 147] width 18 height 6
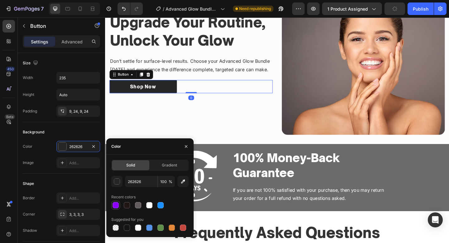
click at [112, 201] on div at bounding box center [115, 205] width 9 height 9
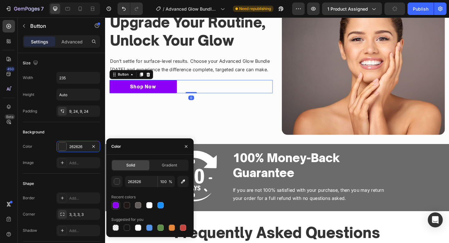
type input "8C00F7"
click at [239, 158] on div "Image 100% Money-Back Guarantee Heading If you are not 100% satisfied with your…" at bounding box center [292, 191] width 374 height 73
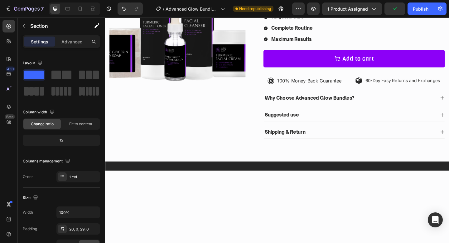
scroll to position [0, 0]
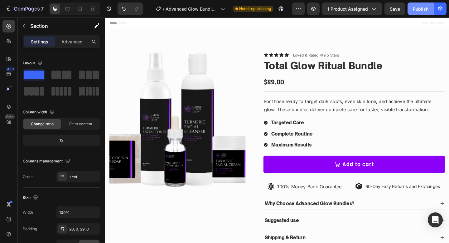
click at [428, 14] on button "Publish" at bounding box center [421, 8] width 26 height 12
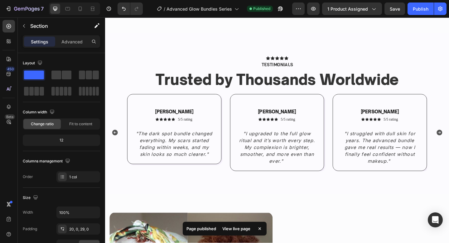
scroll to position [622, 0]
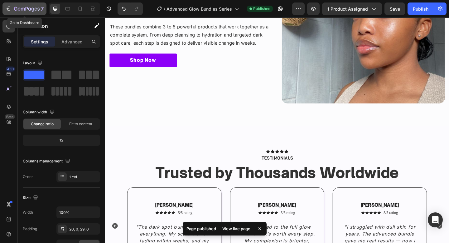
click at [7, 8] on icon "button" at bounding box center [8, 9] width 6 height 6
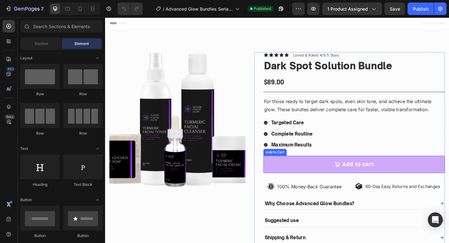
click at [302, 183] on button "Add to cart" at bounding box center [376, 177] width 198 height 19
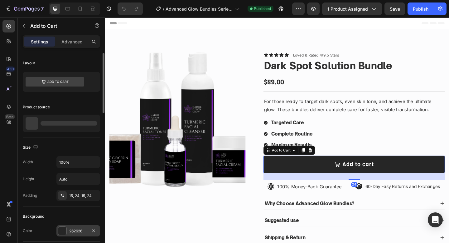
click at [71, 234] on div "262626" at bounding box center [78, 230] width 44 height 11
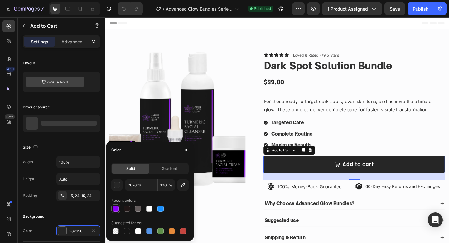
click at [114, 209] on div at bounding box center [116, 208] width 6 height 6
type input "8C00F7"
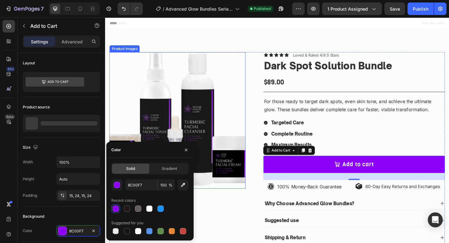
click at [235, 180] on img at bounding box center [184, 129] width 148 height 148
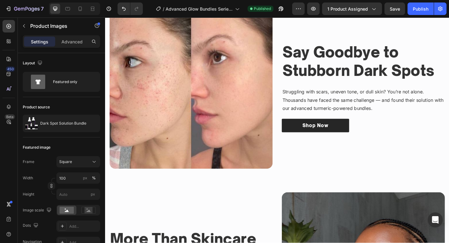
scroll to position [381, 0]
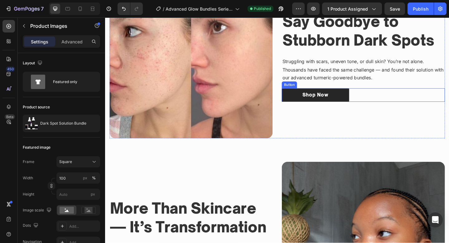
click at [399, 105] on div "Shop Now Button" at bounding box center [386, 102] width 178 height 15
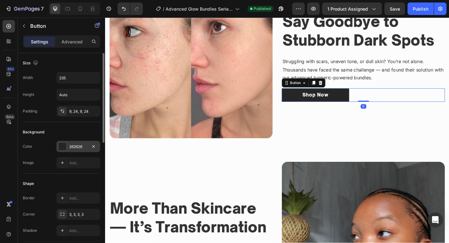
click at [64, 149] on div at bounding box center [62, 146] width 8 height 8
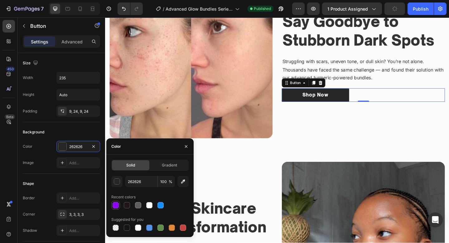
click at [120, 204] on div at bounding box center [115, 205] width 9 height 9
type input "8C00F7"
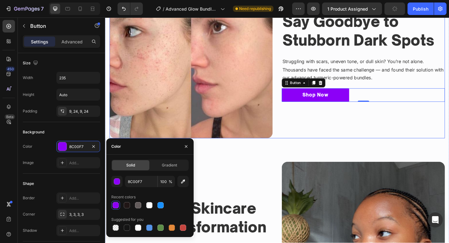
click at [313, 135] on div "Say Goodbye to Stubborn Dark Spots Heading Struggling with scars, uneven tone, …" at bounding box center [386, 60] width 178 height 178
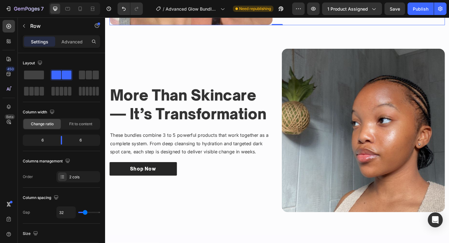
scroll to position [526, 0]
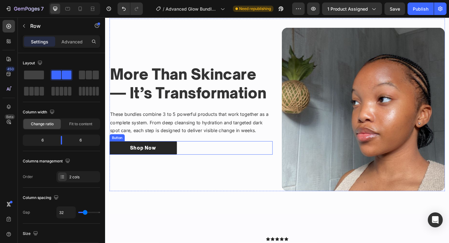
click at [232, 155] on div "Shop Now Button" at bounding box center [199, 159] width 178 height 15
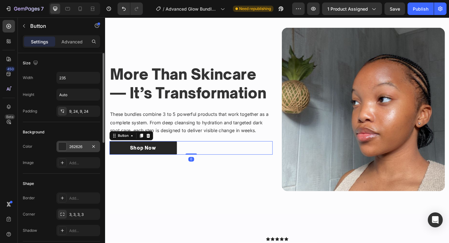
click at [71, 151] on div "262626" at bounding box center [78, 146] width 44 height 11
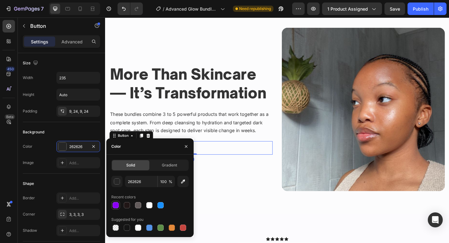
click at [118, 204] on div at bounding box center [116, 205] width 6 height 6
type input "8C00F7"
click at [267, 170] on div "More Than Skincare — It’s Transformation Heading These bundles combine 3 to 5 p…" at bounding box center [199, 118] width 178 height 178
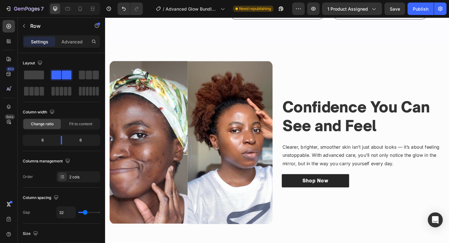
scroll to position [905, 0]
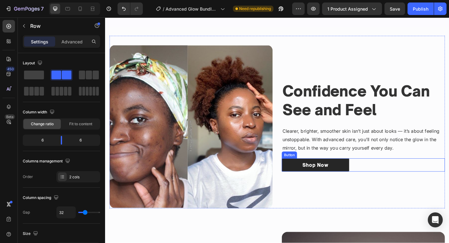
click at [437, 177] on div "Shop Now Button" at bounding box center [386, 178] width 178 height 15
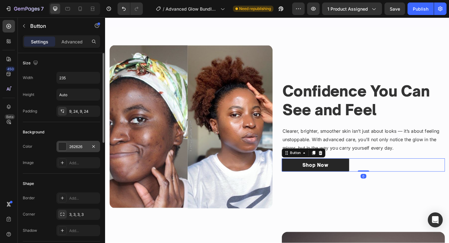
click at [77, 142] on div "262626" at bounding box center [78, 146] width 44 height 11
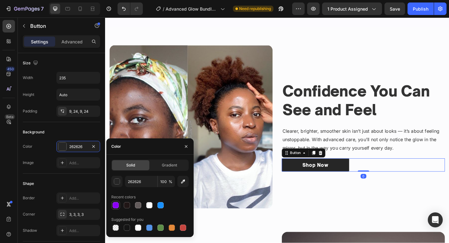
click at [118, 203] on div at bounding box center [116, 205] width 6 height 6
type input "8C00F7"
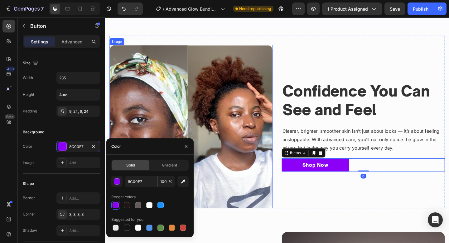
click at [244, 217] on img at bounding box center [199, 136] width 178 height 178
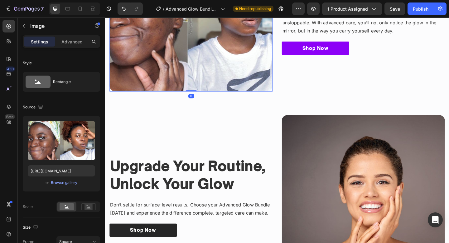
scroll to position [1096, 0]
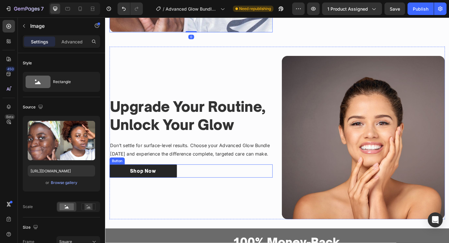
click at [220, 180] on div "Shop Now Button" at bounding box center [199, 184] width 178 height 15
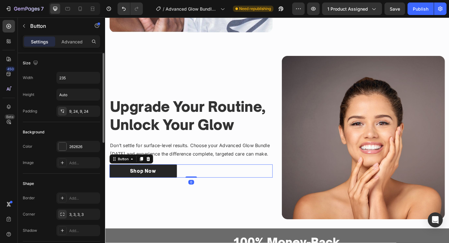
click at [57, 152] on div "Color 262626 Image Add..." at bounding box center [61, 154] width 77 height 27
click at [62, 150] on div at bounding box center [62, 146] width 8 height 8
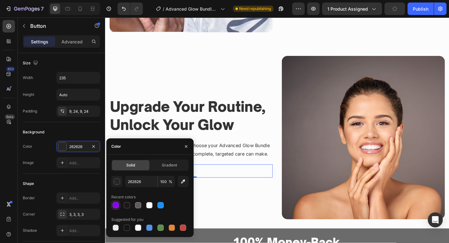
click at [117, 207] on div at bounding box center [116, 205] width 6 height 6
type input "8C00F7"
click at [298, 200] on img at bounding box center [386, 148] width 178 height 178
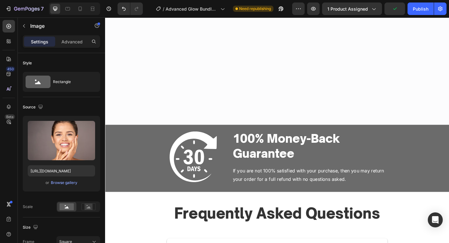
scroll to position [1468, 0]
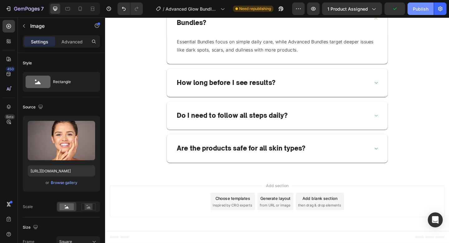
click at [419, 9] on div "Publish" at bounding box center [421, 9] width 16 height 7
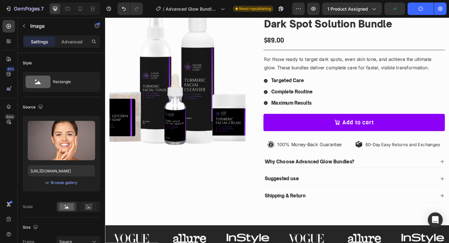
scroll to position [0, 0]
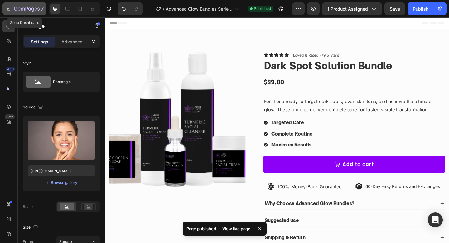
click at [19, 7] on icon "button" at bounding box center [27, 9] width 26 height 5
